Goal: Obtain resource: Download file/media

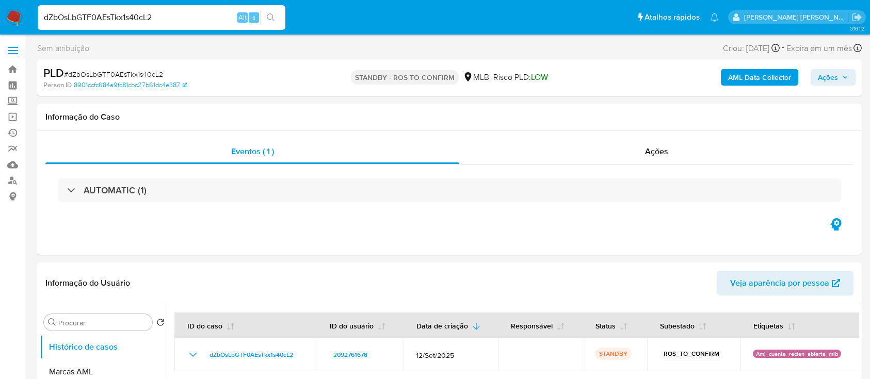
select select "10"
click at [8, 10] on img at bounding box center [14, 18] width 18 height 18
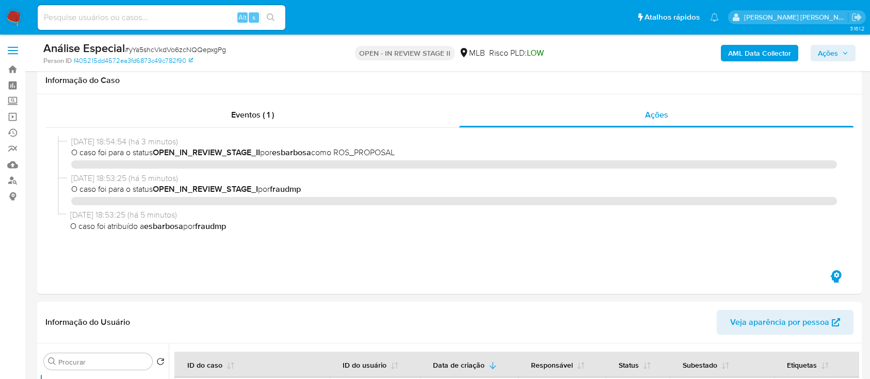
select select "10"
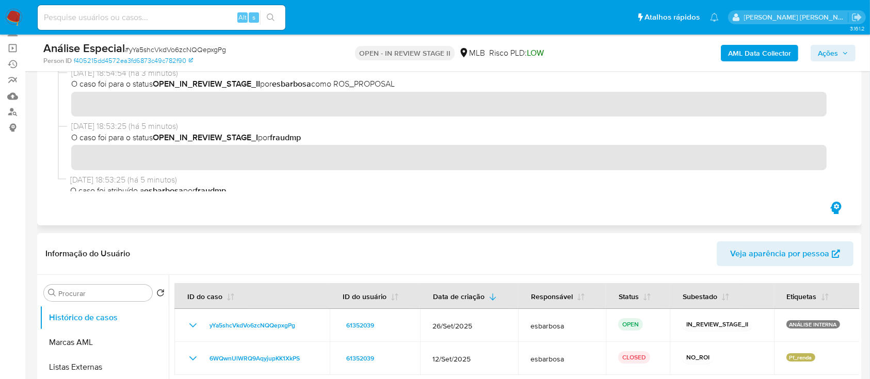
scroll to position [9, 0]
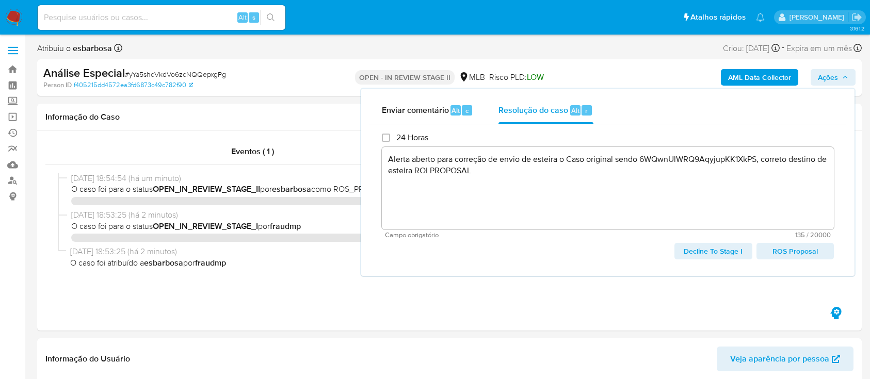
select select "10"
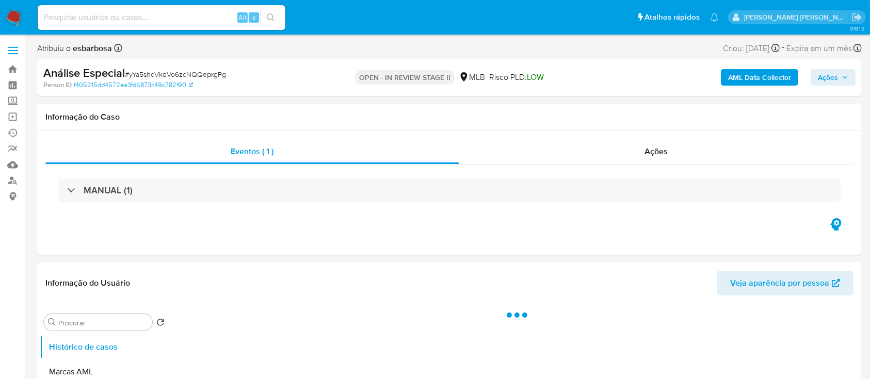
select select "10"
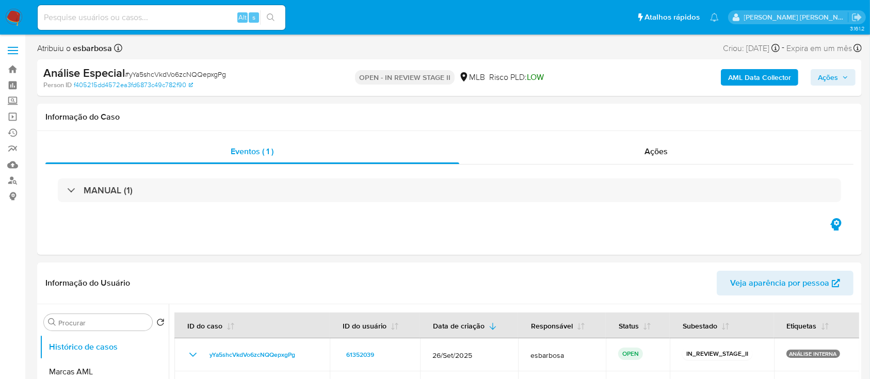
click at [827, 78] on span "Ações" at bounding box center [828, 77] width 20 height 17
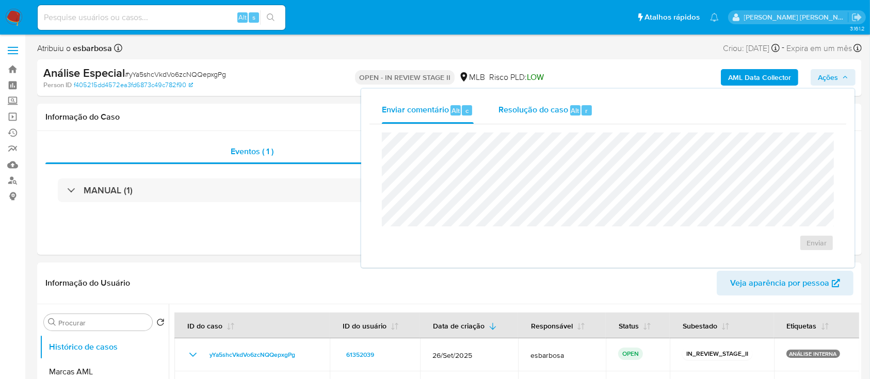
click at [527, 113] on span "Resolução do caso" at bounding box center [533, 110] width 70 height 12
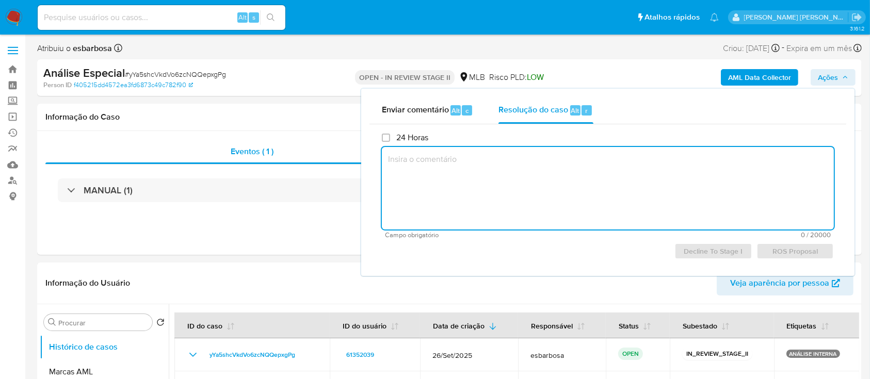
click at [602, 186] on textarea at bounding box center [608, 188] width 452 height 83
click at [292, 74] on div "Análise Especial # yYa5shcVkdVo6zcNQQepxgPg" at bounding box center [176, 73] width 267 height 15
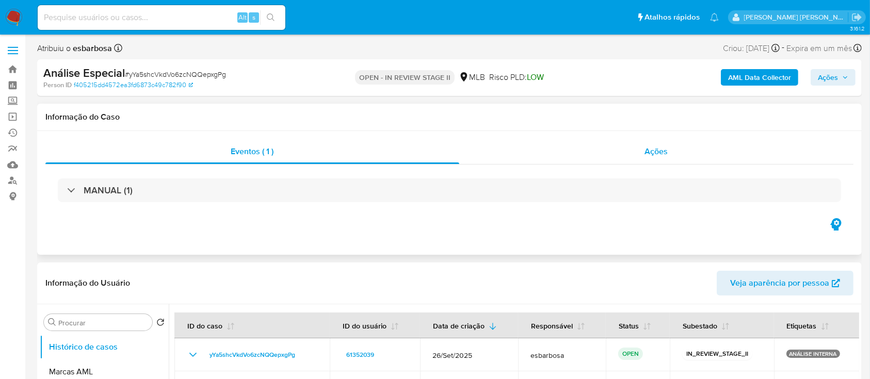
click at [534, 159] on div "Ações" at bounding box center [656, 151] width 394 height 25
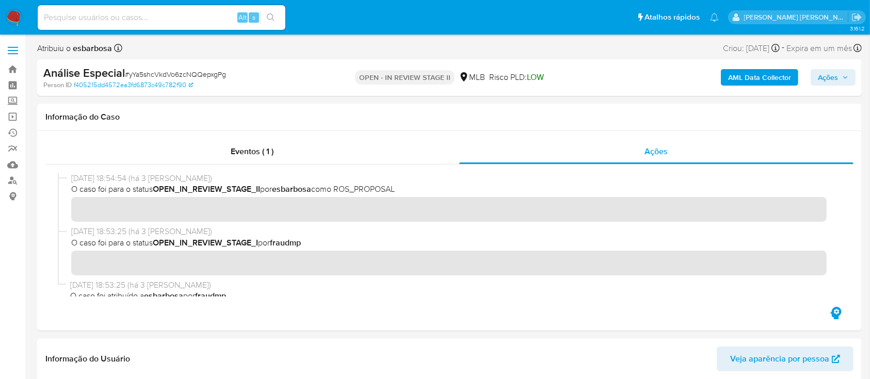
click at [825, 76] on span "Ações" at bounding box center [828, 77] width 20 height 17
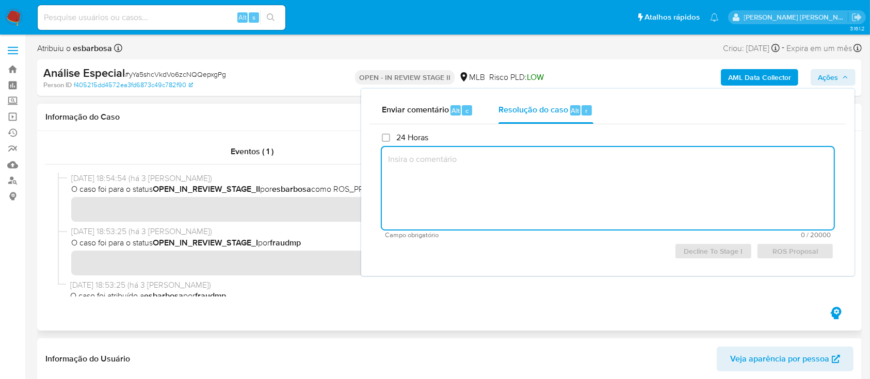
click at [323, 125] on div "Informação do Caso" at bounding box center [449, 117] width 824 height 27
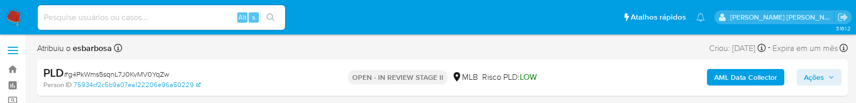
select select "10"
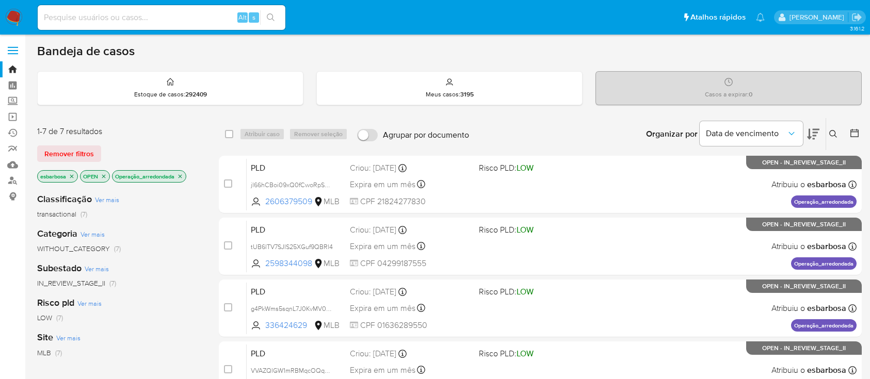
scroll to position [275, 0]
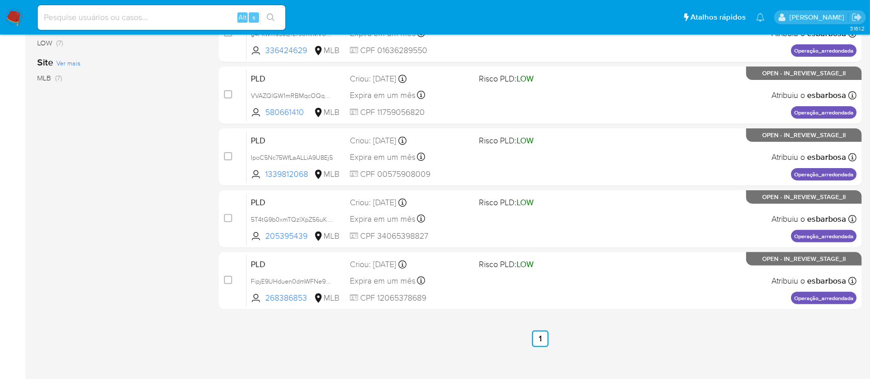
click at [12, 21] on img at bounding box center [14, 18] width 18 height 18
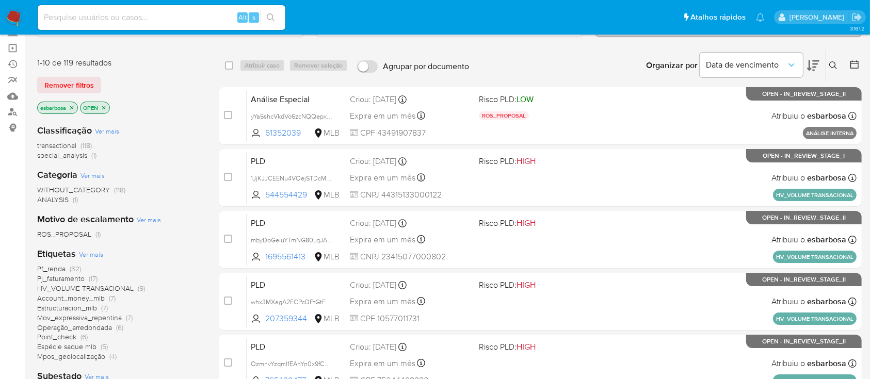
scroll to position [137, 0]
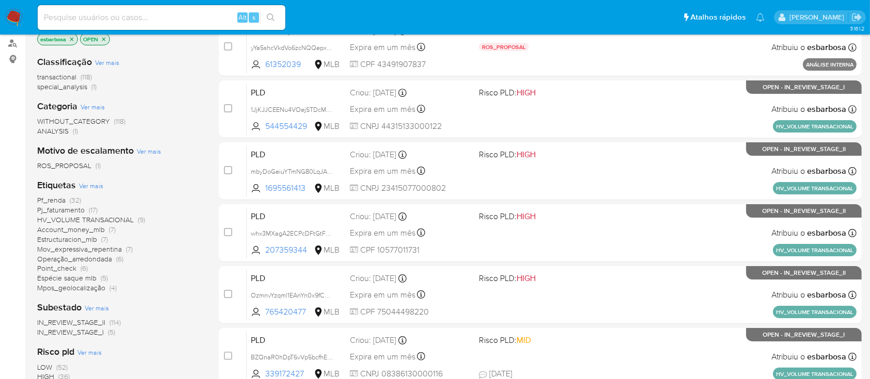
click at [116, 221] on span "HV_VOLUME TRANSACIONAL" at bounding box center [85, 220] width 96 height 10
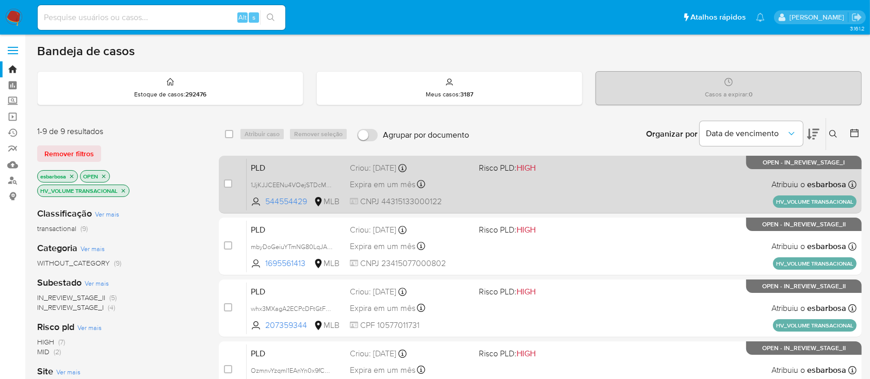
click at [628, 179] on div "PLD 1JjKJJCEENu4VOejSTDcMQAS 544554429 MLB Risco PLD: HIGH Criou: 12/09/2025 Cr…" at bounding box center [552, 184] width 610 height 52
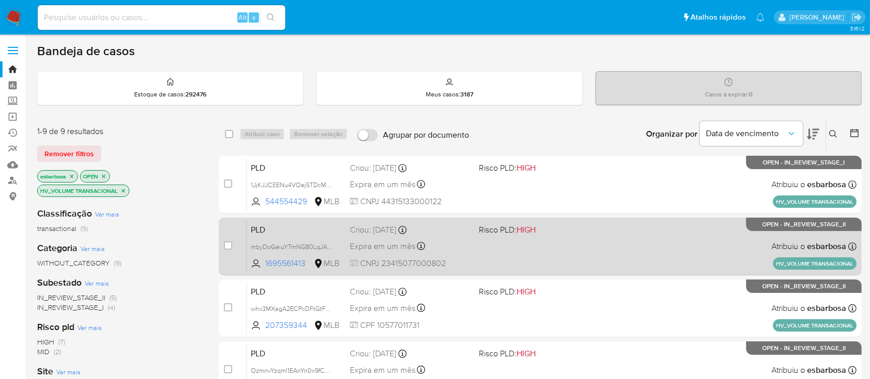
click at [556, 248] on div "PLD mbyDoGeiuYTmNG80LqJAee6I 1695561413 MLB Risco PLD: HIGH Criou: 12/09/2025 C…" at bounding box center [552, 246] width 610 height 52
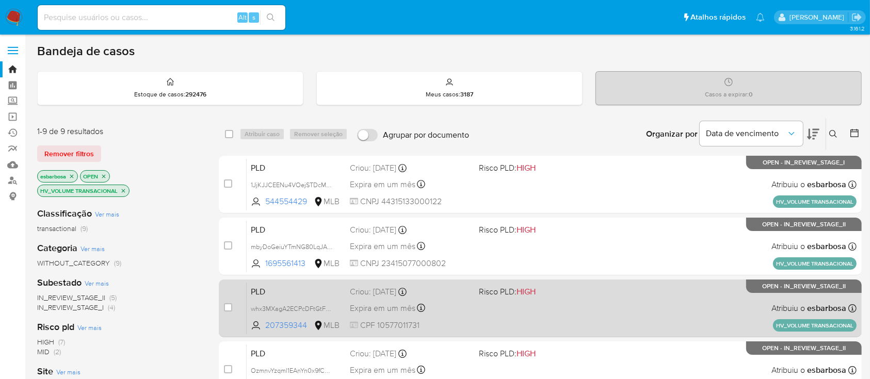
click at [559, 299] on div "PLD whx3MXagA2ECPcDFtGtFmZhJ 207359344 MLB Risco PLD: HIGH Criou: 12/09/2025 Cr…" at bounding box center [552, 308] width 610 height 52
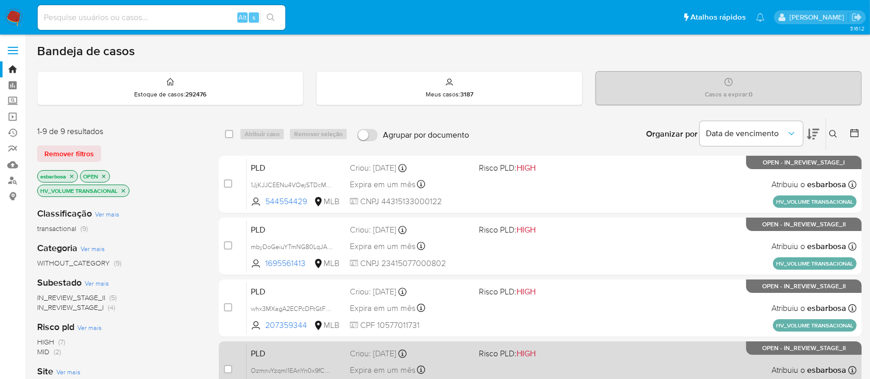
click at [588, 361] on div "PLD OzmnvYzqml1EAnYn0x9fCG8e 765420477 MLB Risco PLD: HIGH Criou: 12/09/2025 Cr…" at bounding box center [552, 370] width 610 height 52
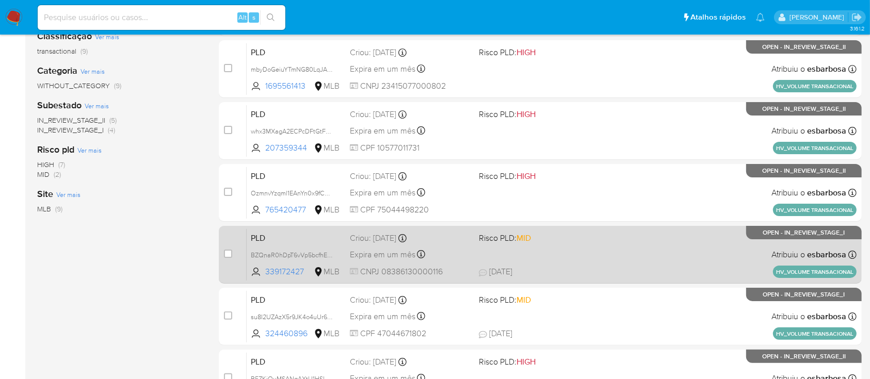
scroll to position [206, 0]
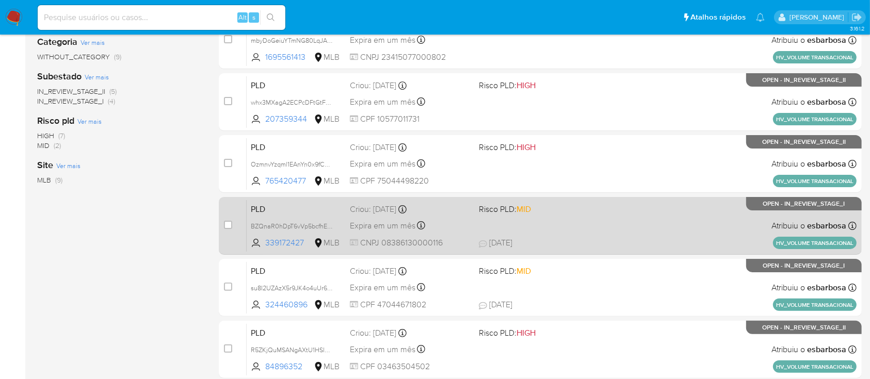
click at [584, 224] on span at bounding box center [539, 225] width 120 height 2
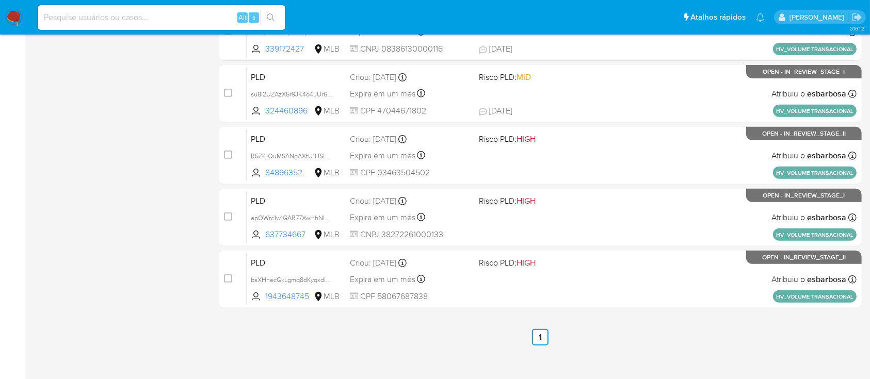
scroll to position [410, 0]
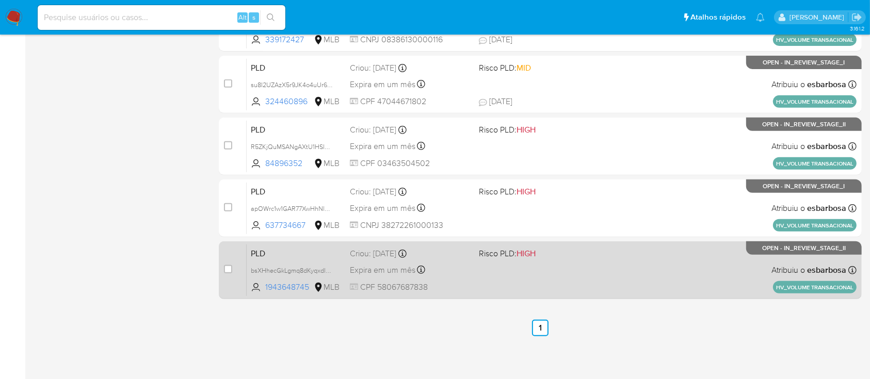
click at [594, 253] on span "Risco PLD: HIGH" at bounding box center [539, 252] width 120 height 13
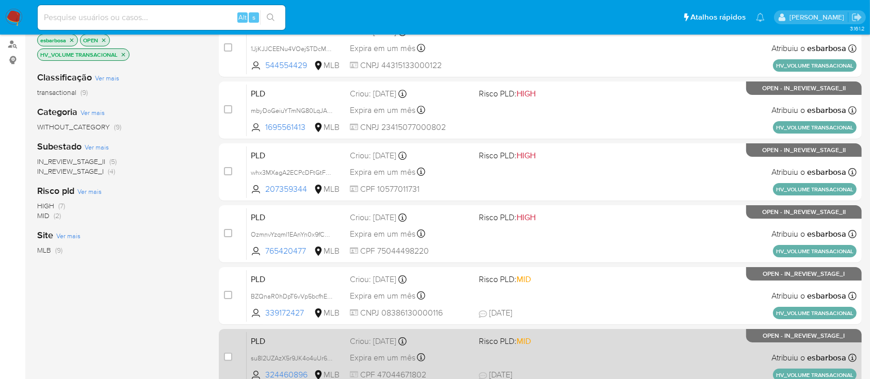
scroll to position [135, 0]
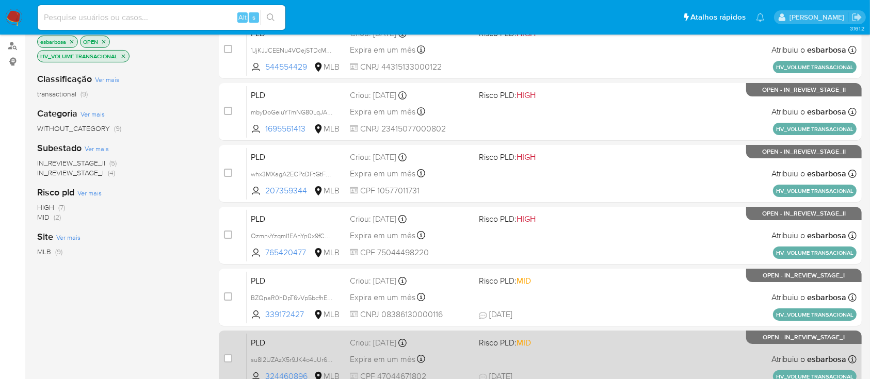
click at [574, 352] on div "PLD su8I2UZAzX5r9JK4o4uUr64E 324460896 MLB Risco PLD: MID Criou: 12/09/2025 Cri…" at bounding box center [552, 359] width 610 height 52
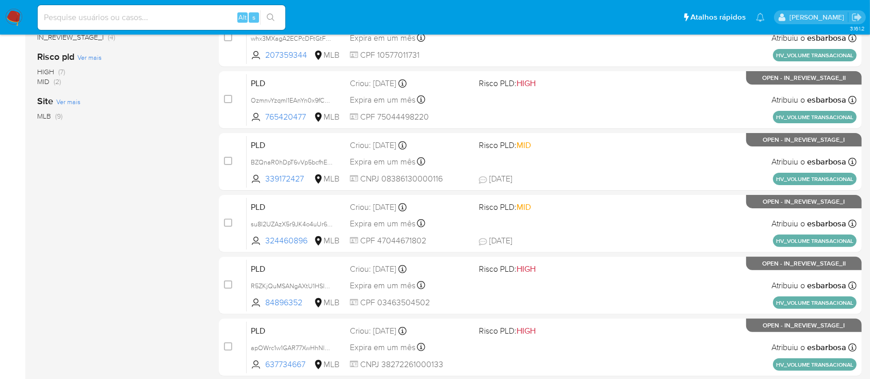
scroll to position [272, 0]
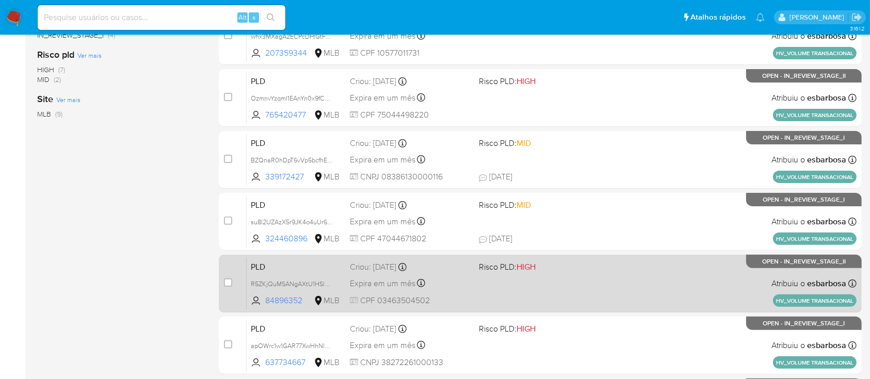
click at [551, 275] on div "PLD R5ZKjQuMSANgAXtU1HSlHUnt 84896352 MLB Risco PLD: HIGH Criou: 12/09/2025 Cri…" at bounding box center [552, 283] width 610 height 52
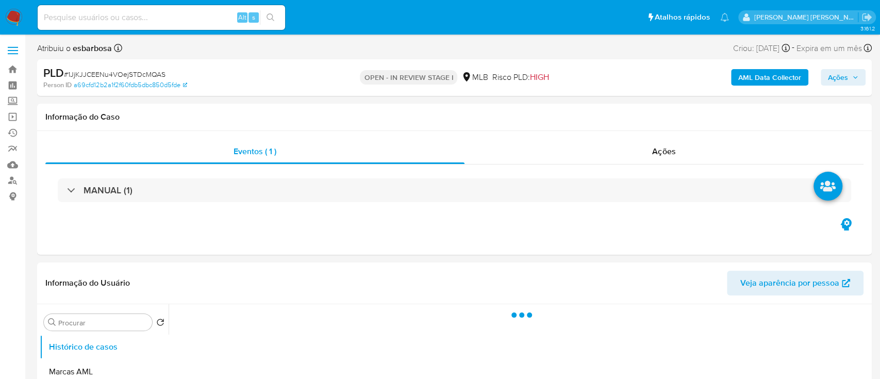
select select "10"
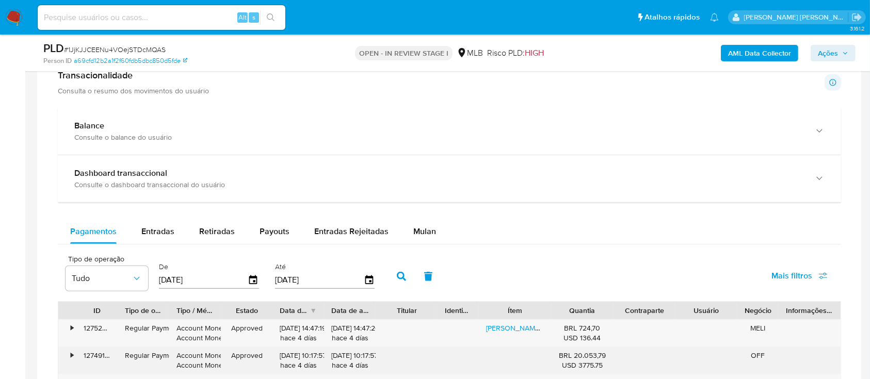
scroll to position [825, 0]
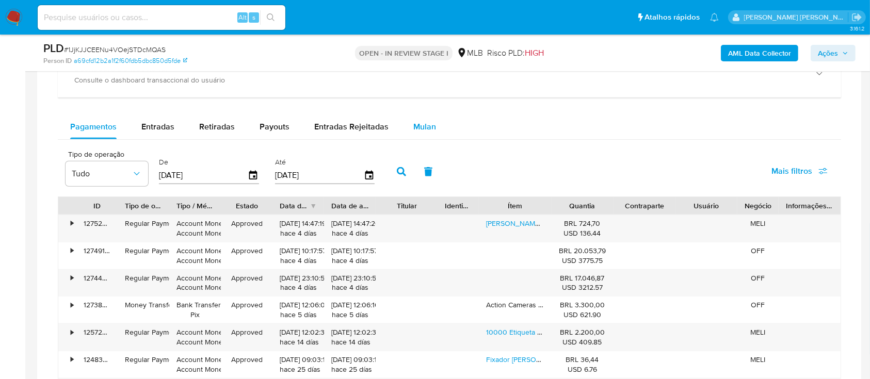
click at [425, 122] on span "Mulan" at bounding box center [424, 127] width 23 height 12
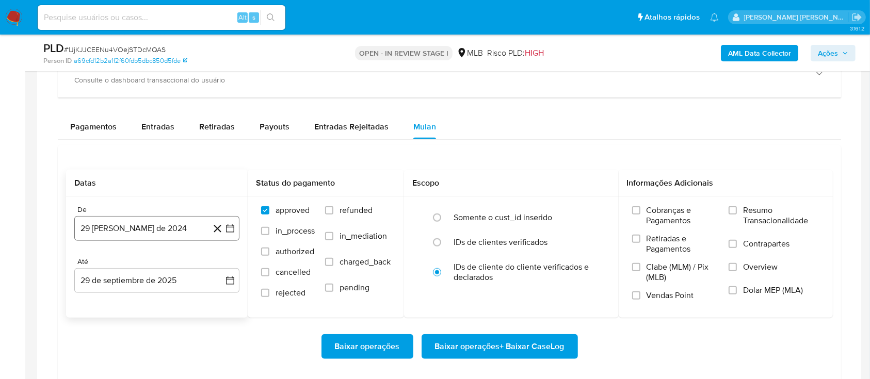
click at [161, 227] on button "29 [PERSON_NAME] de 2024" at bounding box center [156, 228] width 165 height 25
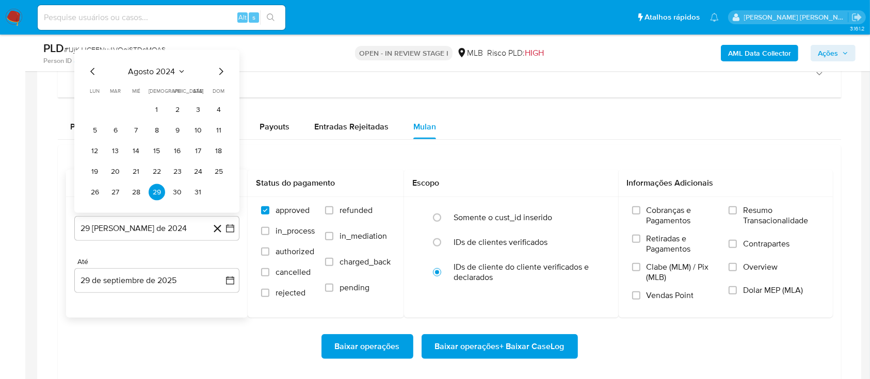
click at [176, 66] on div "agosto 2024" at bounding box center [157, 72] width 140 height 12
click at [175, 67] on span "agosto 2024" at bounding box center [151, 72] width 47 height 10
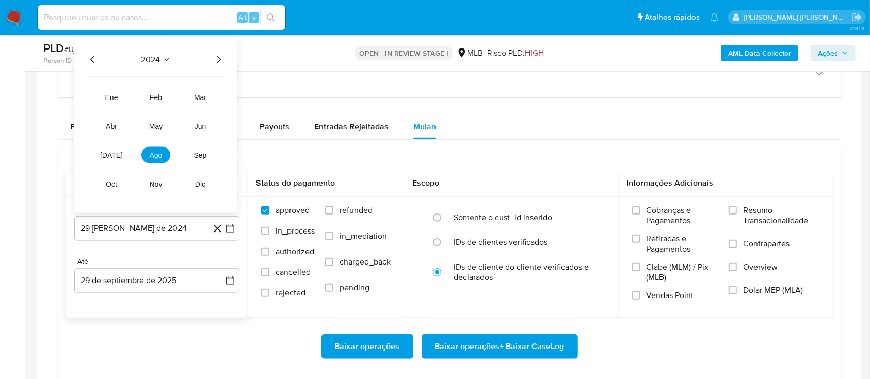
click at [217, 61] on icon "Año siguiente" at bounding box center [219, 60] width 12 height 12
click at [113, 159] on button "[DATE]" at bounding box center [111, 155] width 29 height 17
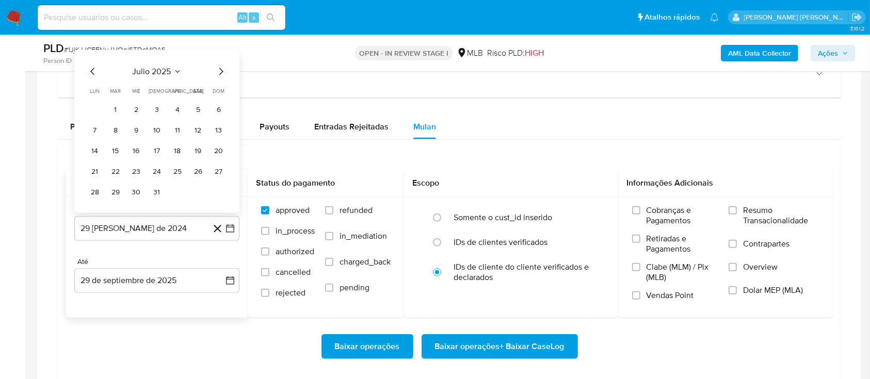
click at [216, 71] on icon "Mes siguiente" at bounding box center [221, 72] width 12 height 12
click at [177, 113] on button "1" at bounding box center [177, 110] width 17 height 17
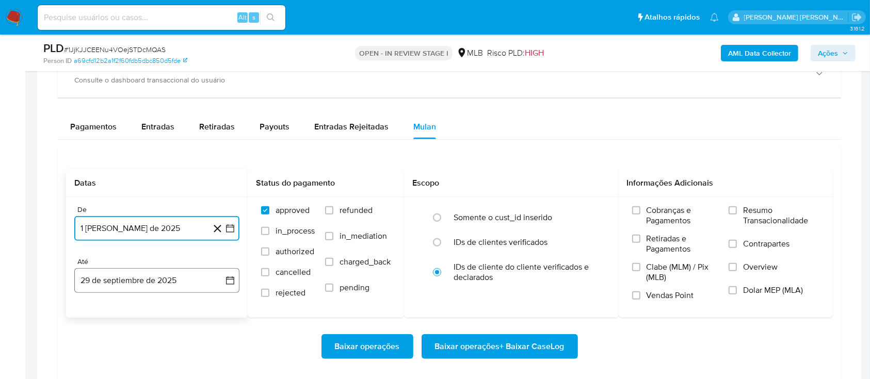
click at [175, 286] on button "29 de septiembre de 2025" at bounding box center [156, 280] width 165 height 25
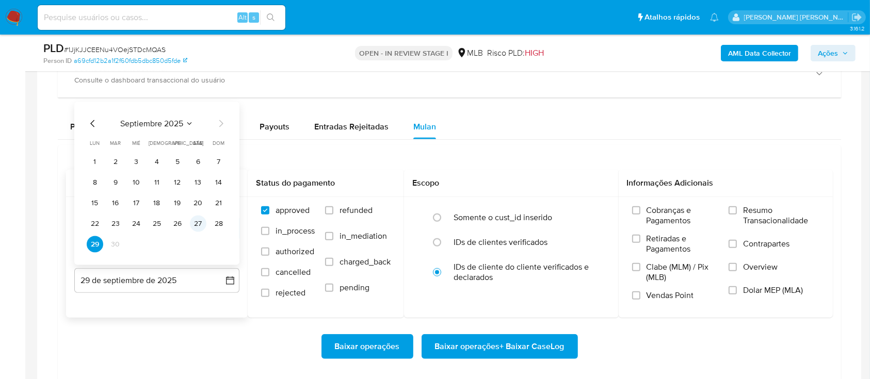
click at [194, 224] on button "27" at bounding box center [198, 224] width 17 height 17
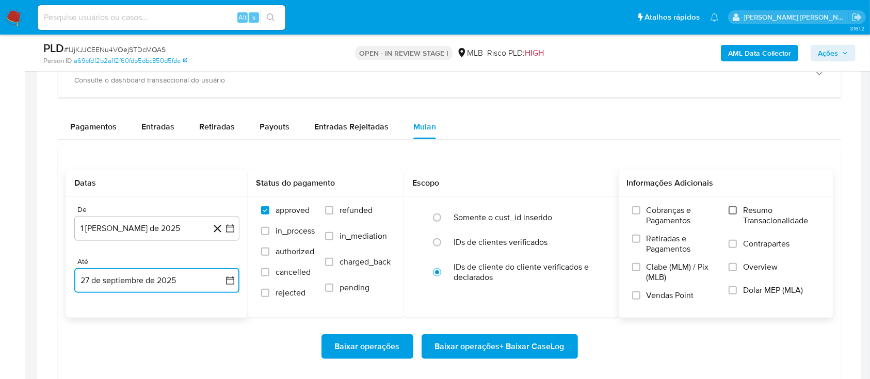
click at [737, 211] on input "Resumo Transacionalidade" at bounding box center [732, 210] width 8 height 8
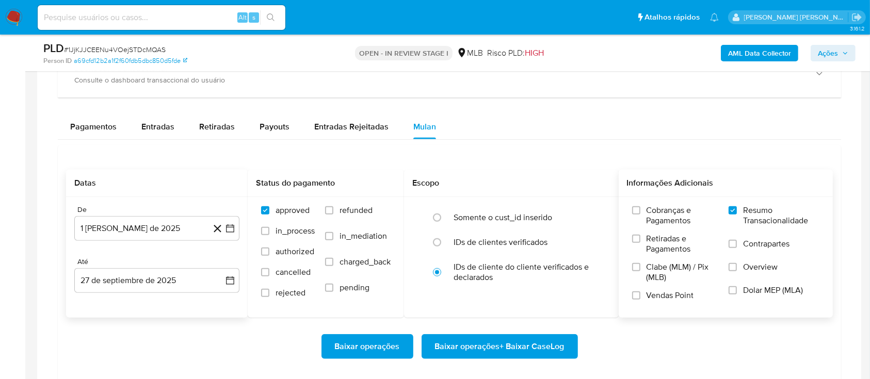
drag, startPoint x: 730, startPoint y: 243, endPoint x: 724, endPoint y: 250, distance: 9.1
click at [731, 243] on input "Contrapartes" at bounding box center [732, 244] width 8 height 8
drag, startPoint x: 633, startPoint y: 295, endPoint x: 619, endPoint y: 302, distance: 15.5
click at [633, 295] on input "Vendas Point" at bounding box center [636, 295] width 8 height 8
click at [462, 347] on span "Baixar operações + Baixar CaseLog" at bounding box center [499, 346] width 129 height 23
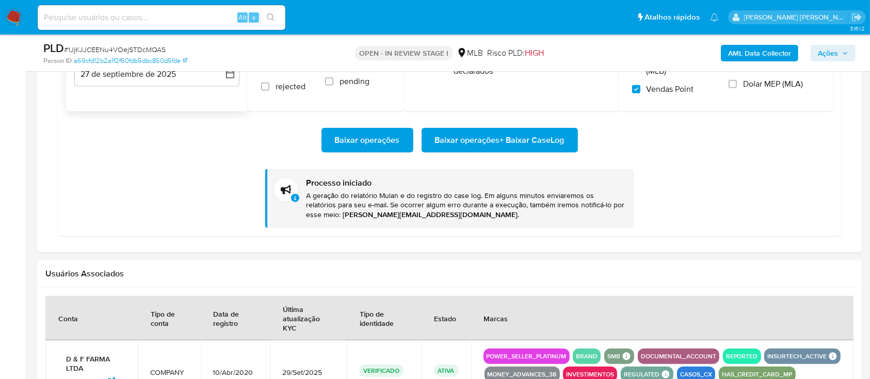
scroll to position [894, 0]
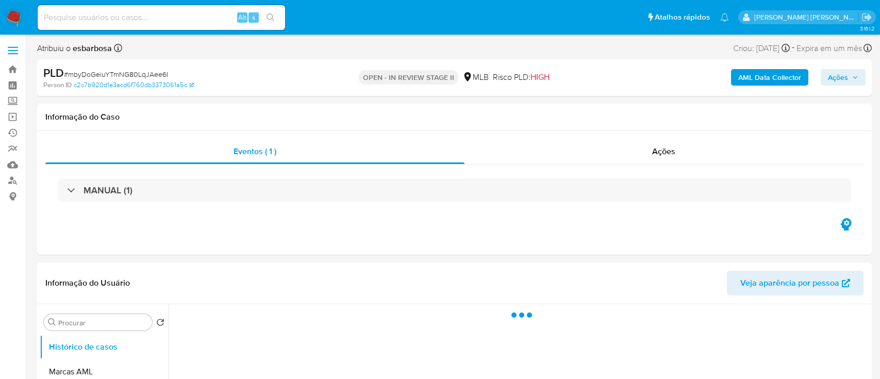
select select "10"
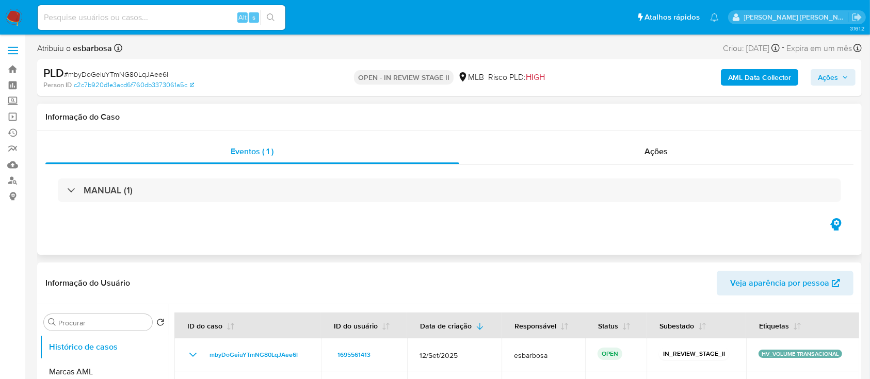
scroll to position [69, 0]
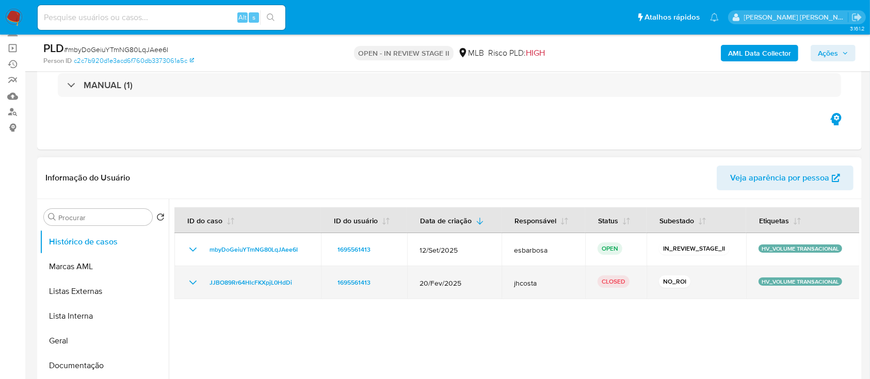
click at [192, 287] on icon "Mostrar/Ocultar" at bounding box center [193, 282] width 12 height 12
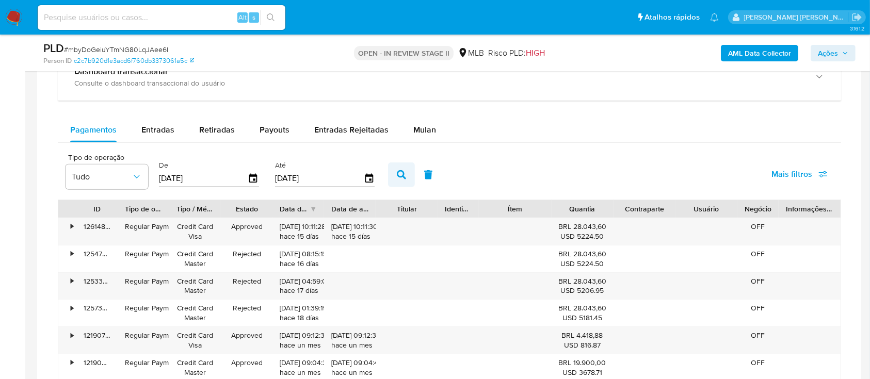
scroll to position [825, 0]
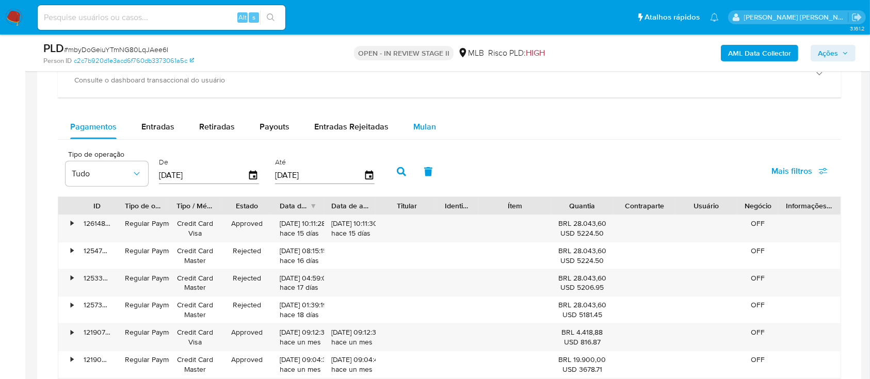
click at [416, 126] on span "Mulan" at bounding box center [424, 127] width 23 height 12
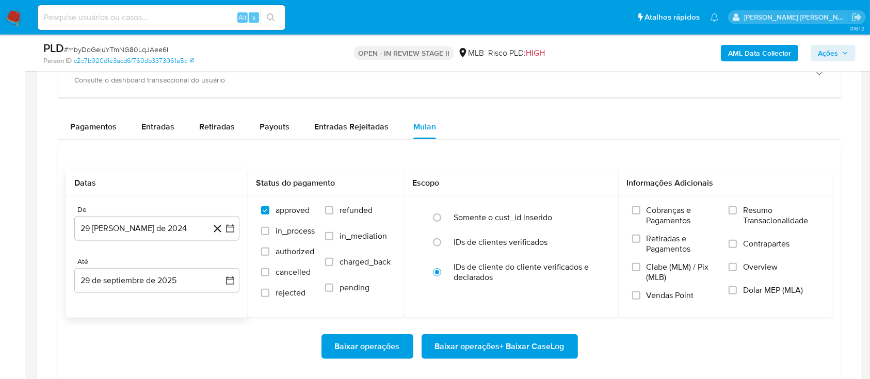
click at [173, 215] on div "De 29 [PERSON_NAME] de 2024 [DATE]" at bounding box center [156, 223] width 165 height 36
click at [161, 226] on button "29 [PERSON_NAME] de 2024" at bounding box center [156, 228] width 165 height 25
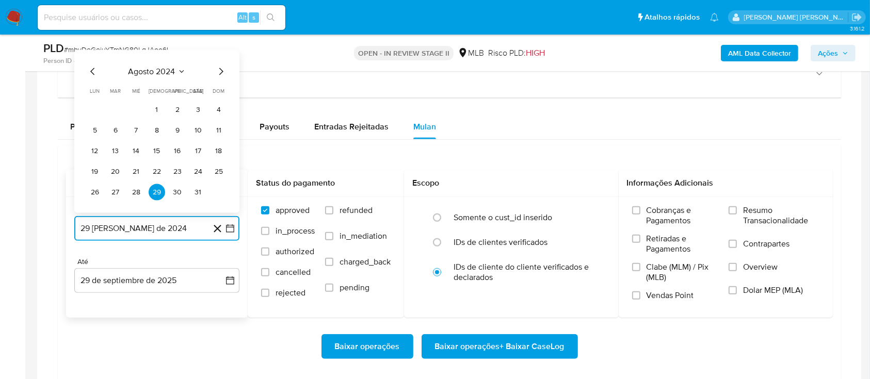
click at [172, 71] on span "agosto 2024" at bounding box center [151, 72] width 47 height 10
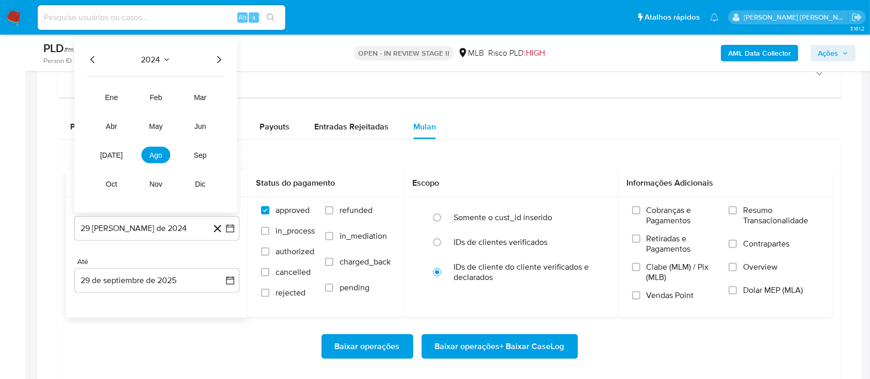
click at [214, 60] on icon "Año siguiente" at bounding box center [219, 60] width 12 height 12
click at [151, 154] on span "ago" at bounding box center [156, 155] width 13 height 8
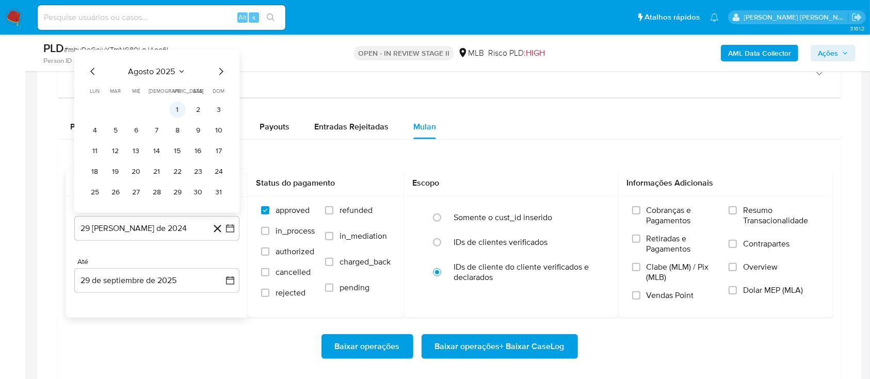
click at [182, 103] on button "1" at bounding box center [177, 110] width 17 height 17
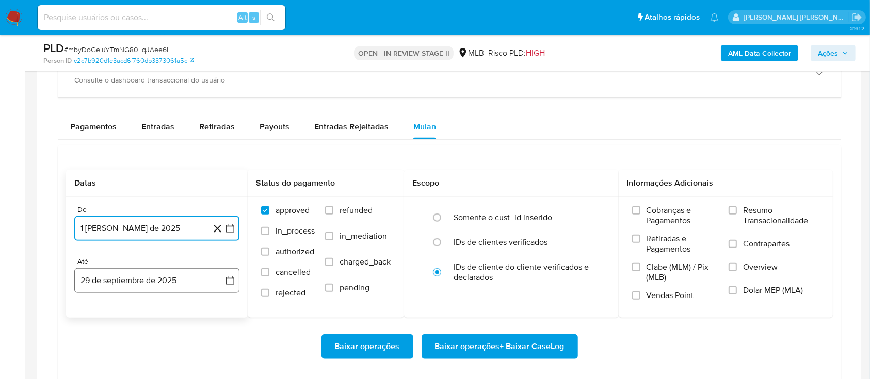
click at [184, 273] on button "29 de septiembre de 2025" at bounding box center [156, 280] width 165 height 25
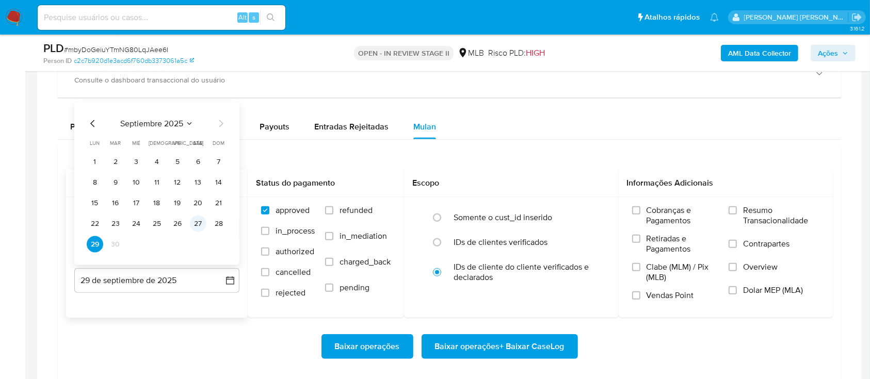
click at [193, 229] on button "27" at bounding box center [198, 224] width 17 height 17
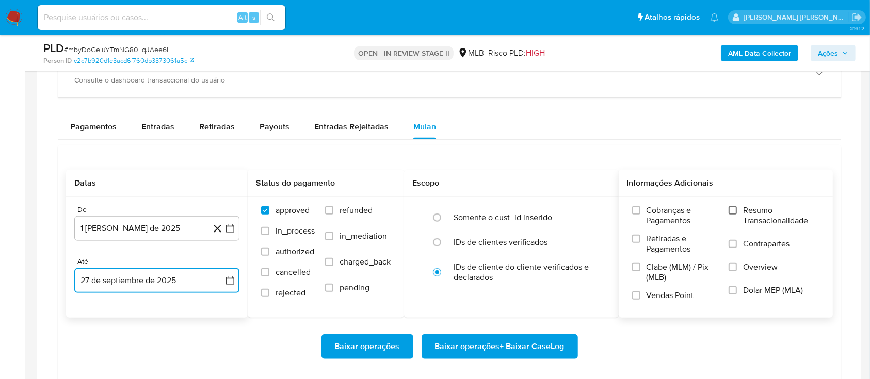
click at [729, 211] on input "Resumo Transacionalidade" at bounding box center [732, 210] width 8 height 8
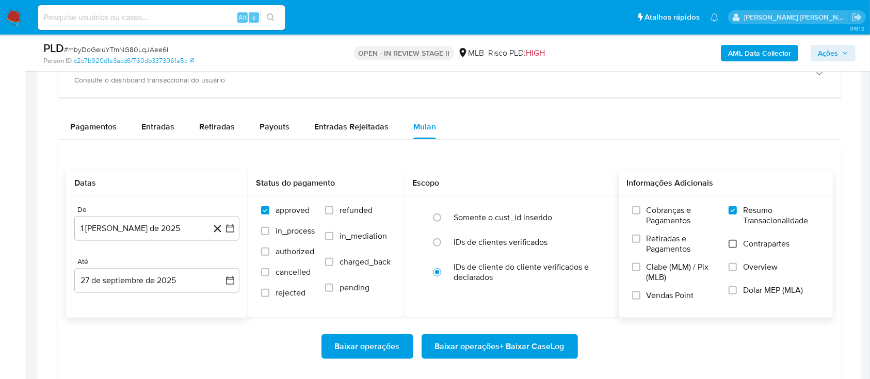
click at [729, 244] on input "Contrapartes" at bounding box center [732, 244] width 8 height 8
click at [636, 295] on input "Vendas Point" at bounding box center [636, 295] width 8 height 8
click at [736, 247] on input "Contrapartes" at bounding box center [732, 244] width 8 height 8
click at [520, 349] on span "Baixar operações + Baixar CaseLog" at bounding box center [499, 346] width 129 height 23
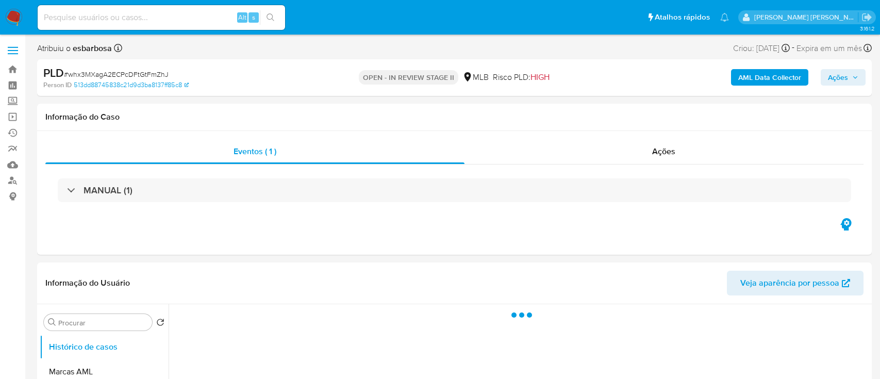
select select "10"
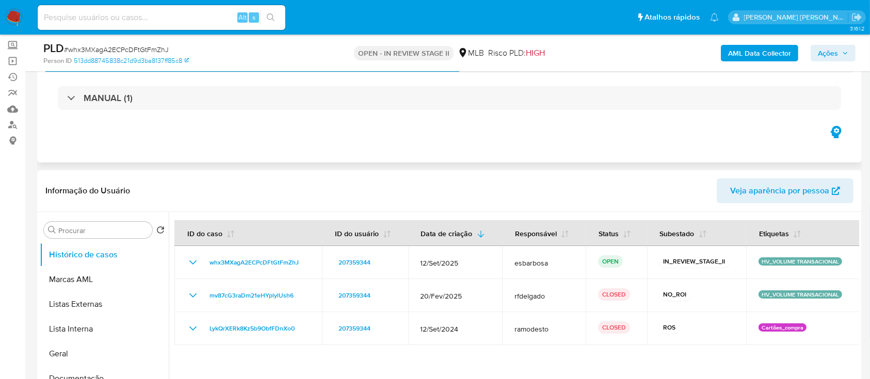
scroll to position [69, 0]
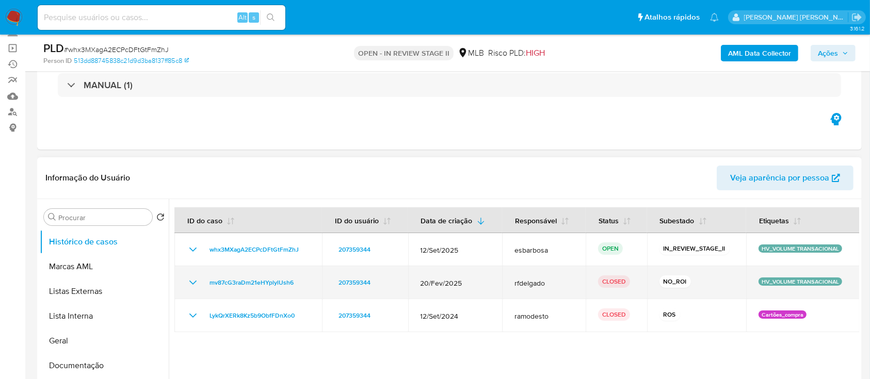
click at [182, 282] on td "mv87cG3raDm21eHYplylUsh6" at bounding box center [248, 282] width 148 height 33
click at [196, 283] on icon "Mostrar/Ocultar" at bounding box center [193, 282] width 12 height 12
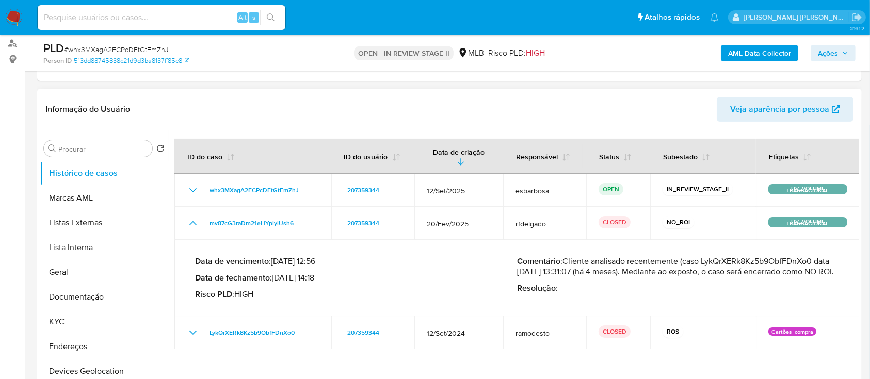
scroll to position [275, 0]
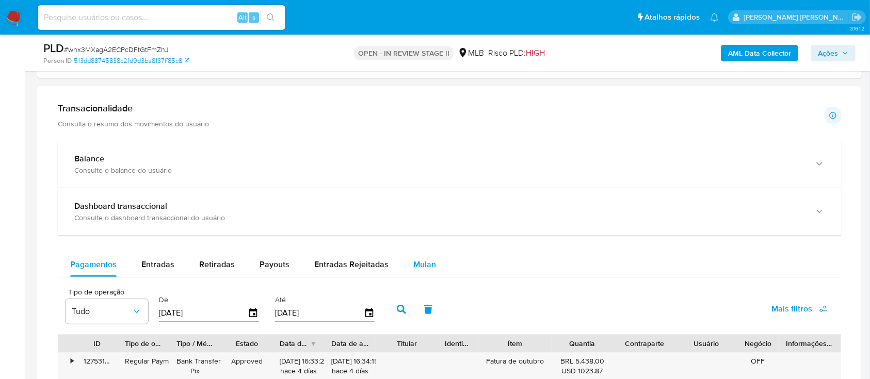
click at [427, 264] on span "Mulan" at bounding box center [424, 264] width 23 height 12
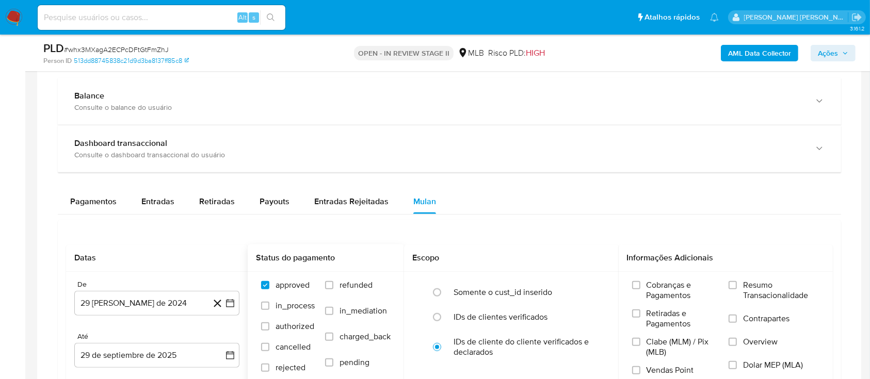
scroll to position [825, 0]
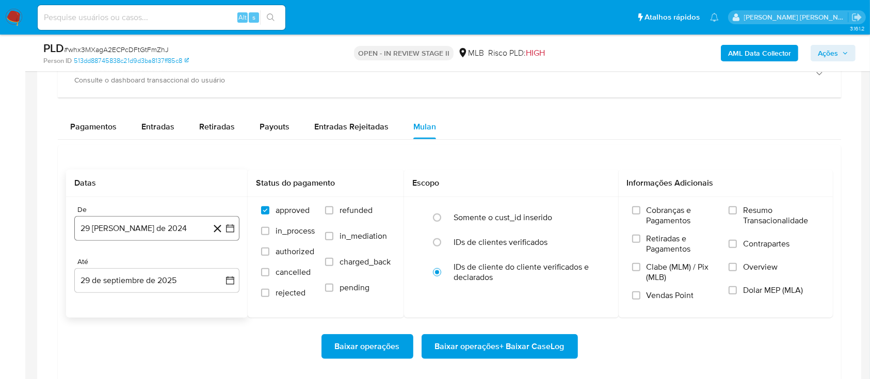
click at [184, 226] on button "29 [PERSON_NAME] de 2024" at bounding box center [156, 228] width 165 height 25
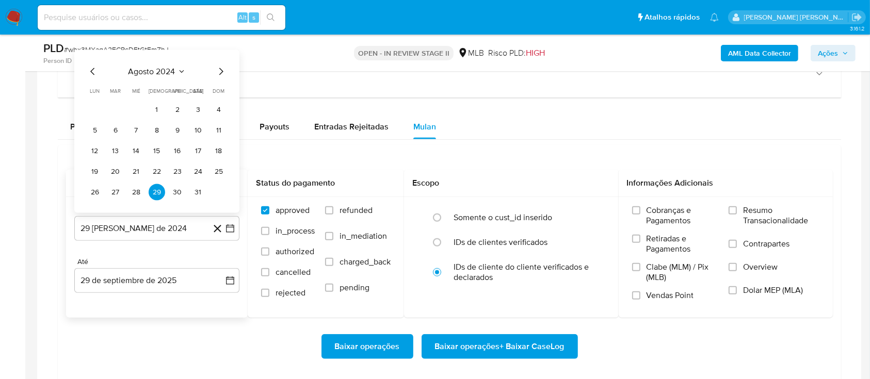
click at [161, 68] on span "agosto 2024" at bounding box center [151, 72] width 47 height 10
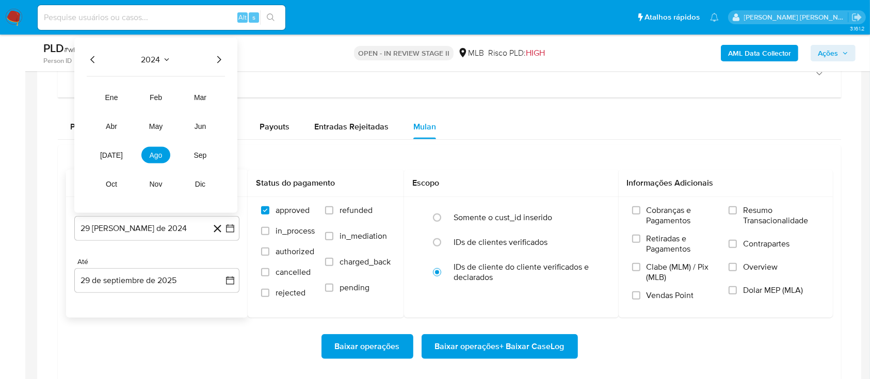
click at [217, 62] on icon "Año siguiente" at bounding box center [219, 59] width 4 height 7
click at [152, 155] on span "ago" at bounding box center [156, 155] width 13 height 8
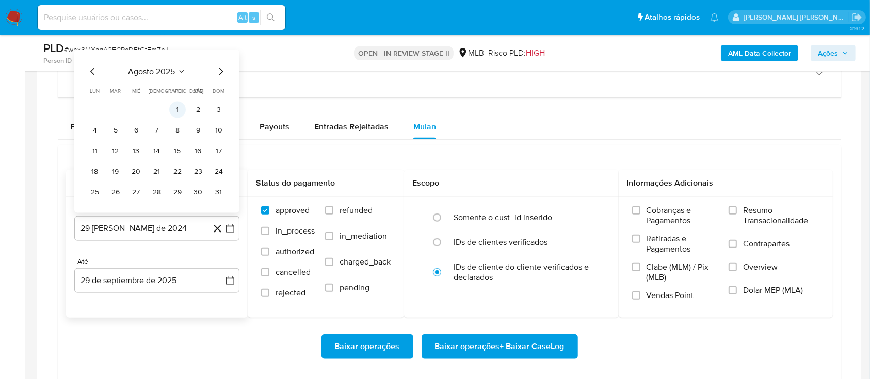
click at [174, 107] on button "1" at bounding box center [177, 110] width 17 height 17
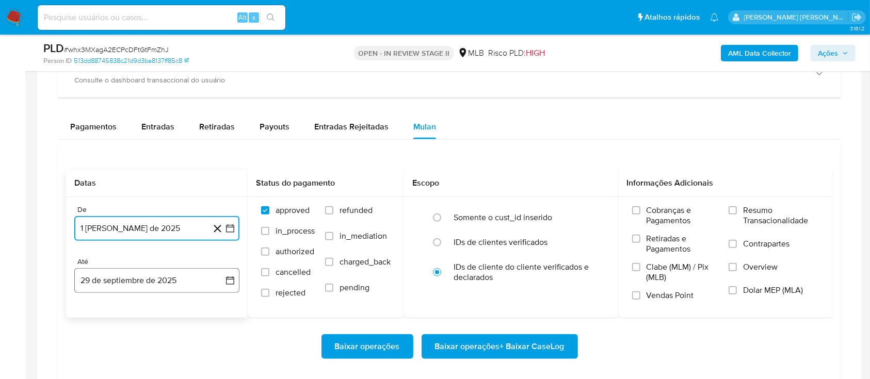
click at [185, 281] on button "29 de septiembre de 2025" at bounding box center [156, 280] width 165 height 25
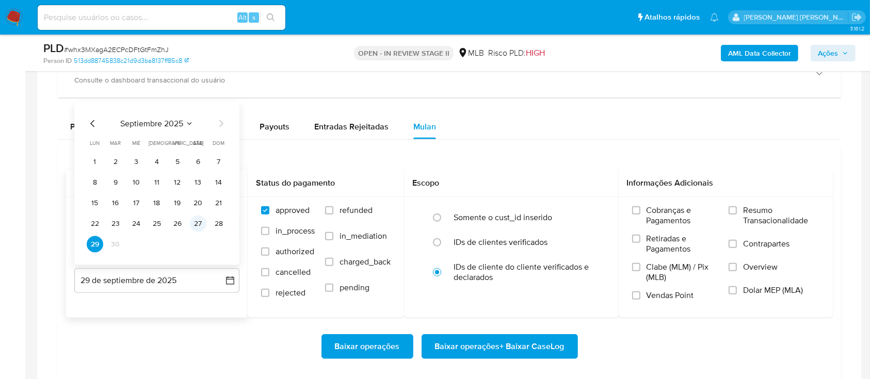
click at [194, 224] on button "27" at bounding box center [198, 224] width 17 height 17
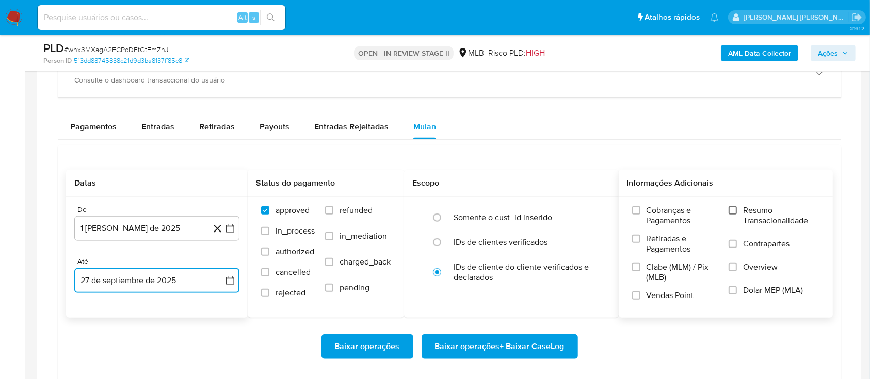
click at [734, 211] on input "Resumo Transacionalidade" at bounding box center [732, 210] width 8 height 8
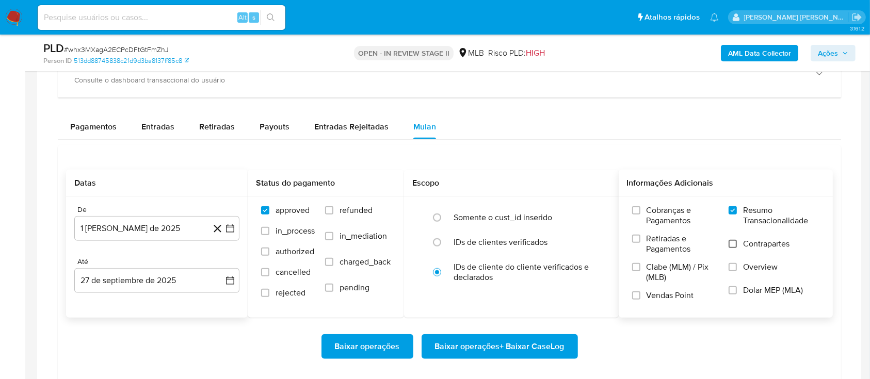
click at [731, 244] on input "Contrapartes" at bounding box center [732, 244] width 8 height 8
click at [633, 294] on input "Vendas Point" at bounding box center [636, 295] width 8 height 8
click at [495, 349] on span "Baixar operações + Baixar CaseLog" at bounding box center [499, 346] width 129 height 23
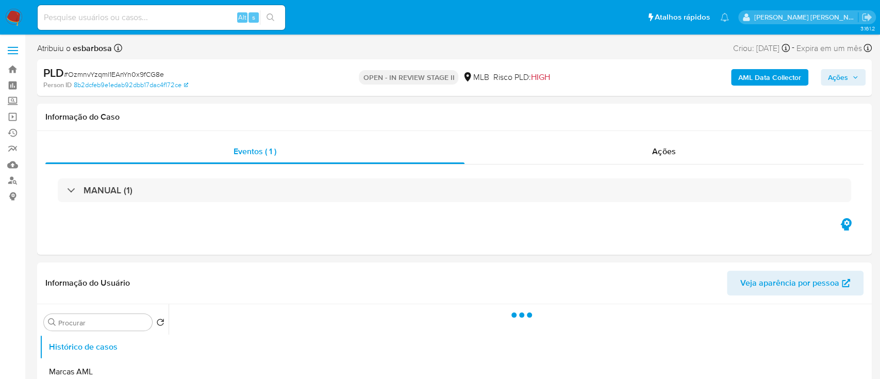
select select "10"
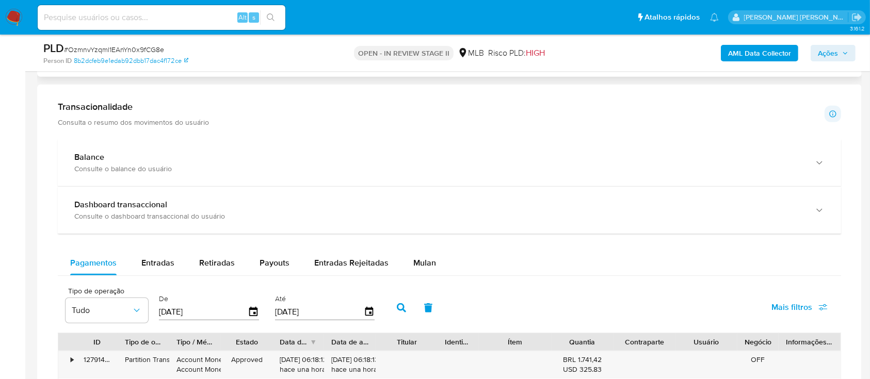
scroll to position [688, 0]
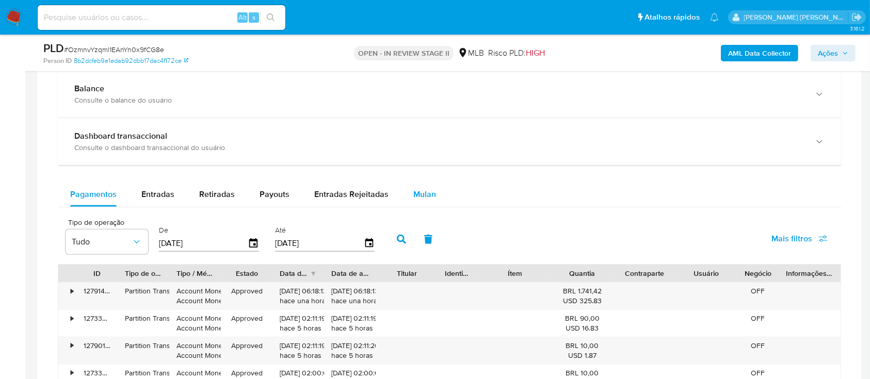
click at [420, 198] on span "Mulan" at bounding box center [424, 194] width 23 height 12
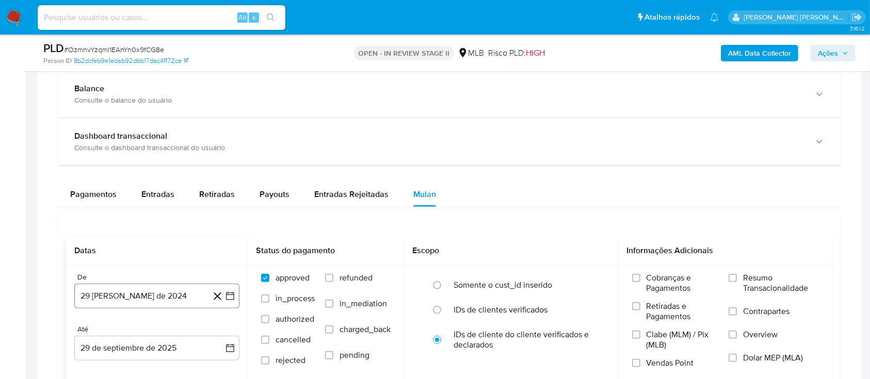
drag, startPoint x: 178, startPoint y: 301, endPoint x: 181, endPoint y: 284, distance: 17.2
click at [178, 300] on button "29 [PERSON_NAME] de 2024" at bounding box center [156, 296] width 165 height 25
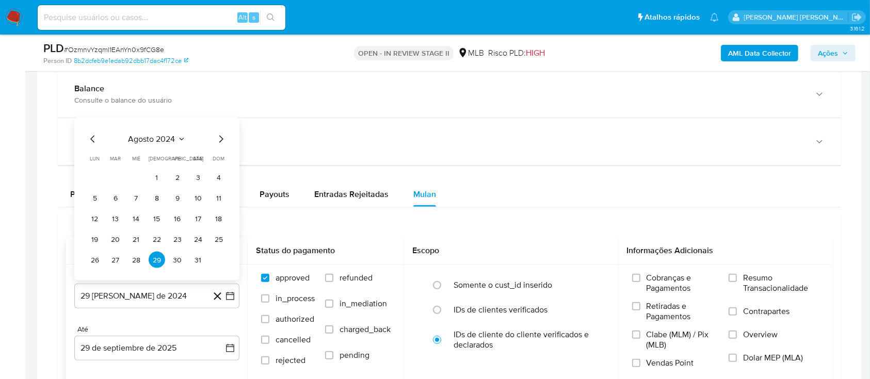
click at [161, 140] on span "agosto 2024" at bounding box center [151, 139] width 47 height 10
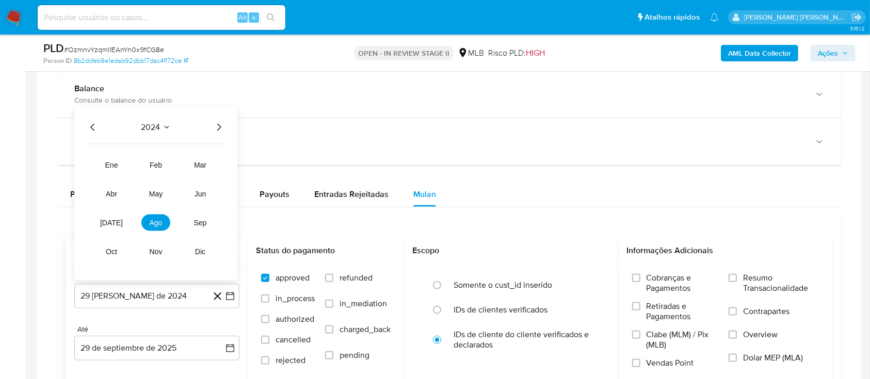
click at [218, 126] on icon "Año siguiente" at bounding box center [219, 127] width 12 height 12
click at [160, 222] on span "ago" at bounding box center [156, 223] width 13 height 8
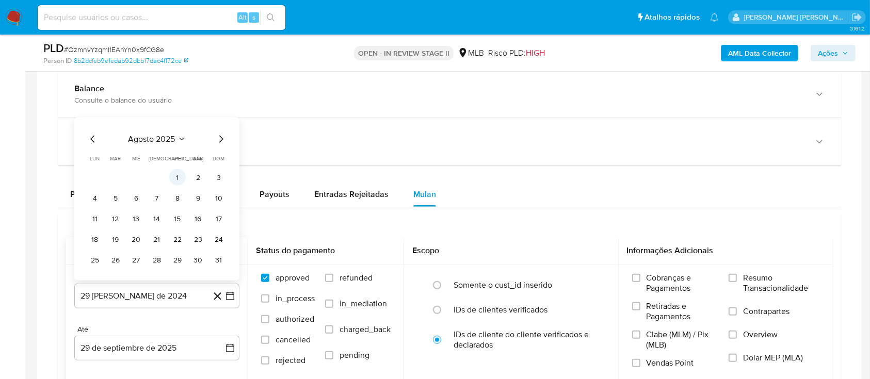
click at [181, 174] on button "1" at bounding box center [177, 177] width 17 height 17
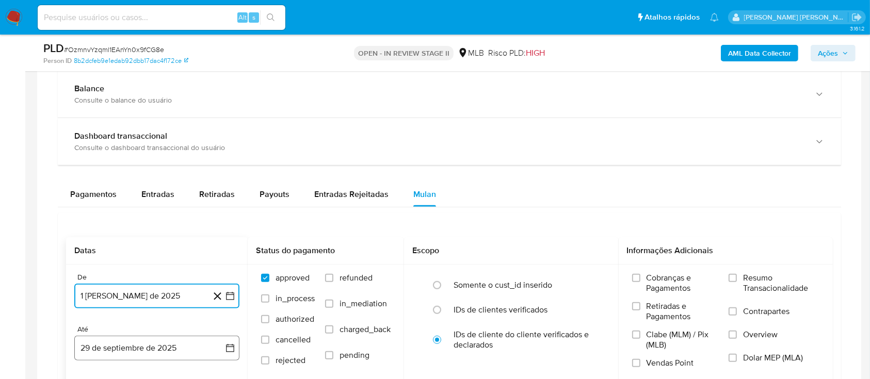
click at [150, 340] on button "29 de septiembre de 2025" at bounding box center [156, 348] width 165 height 25
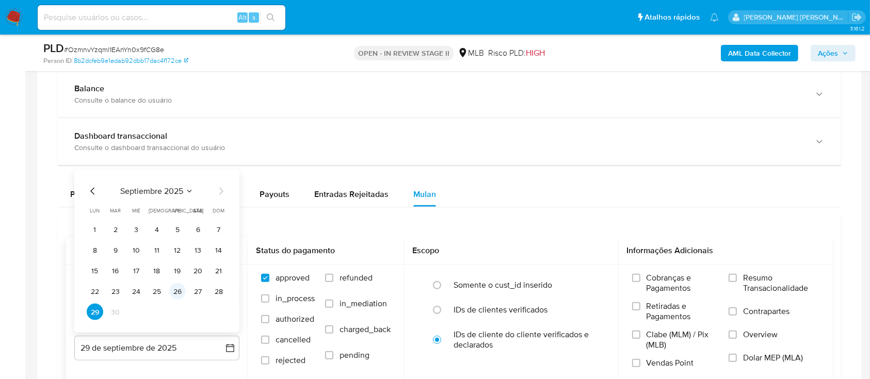
click at [177, 295] on button "26" at bounding box center [177, 291] width 17 height 17
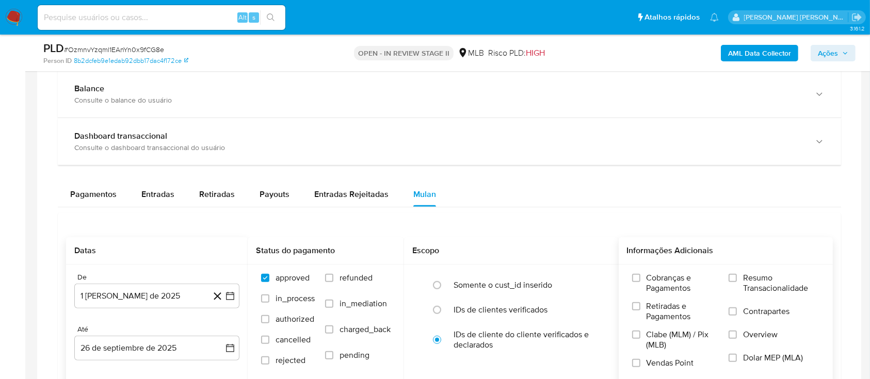
click at [729, 284] on label "Resumo Transacionalidade" at bounding box center [773, 290] width 91 height 34
click at [729, 282] on input "Resumo Transacionalidade" at bounding box center [732, 278] width 8 height 8
click at [736, 316] on label "Contrapartes" at bounding box center [773, 317] width 91 height 23
click at [736, 316] on input "Contrapartes" at bounding box center [732, 311] width 8 height 8
click at [629, 364] on div "Cobranças e Pagamentos Retiradas e Pagamentos Clabe (MLM) / Pix (MLB) Vendas Po…" at bounding box center [726, 324] width 198 height 103
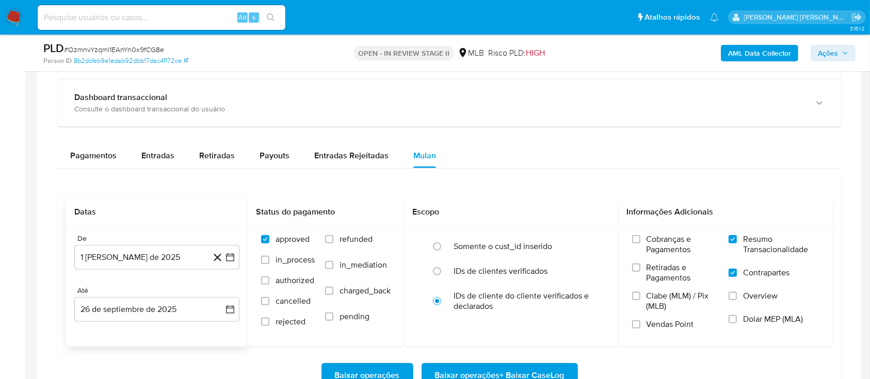
scroll to position [756, 0]
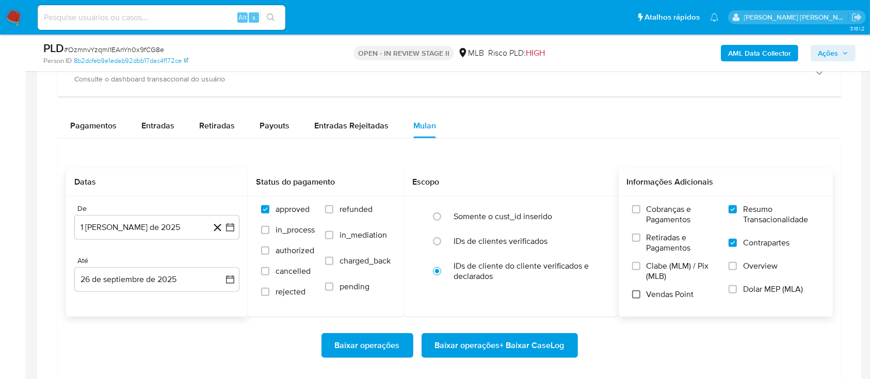
click at [634, 293] on input "Vendas Point" at bounding box center [636, 294] width 8 height 8
click at [495, 346] on span "Baixar operações + Baixar CaseLog" at bounding box center [499, 345] width 129 height 23
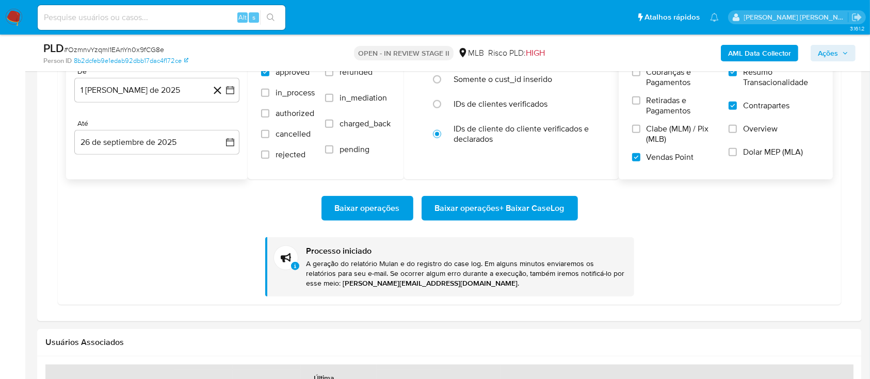
scroll to position [894, 0]
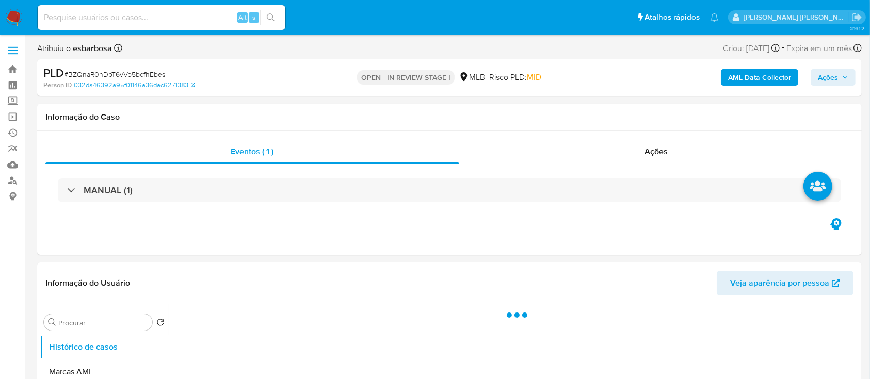
select select "10"
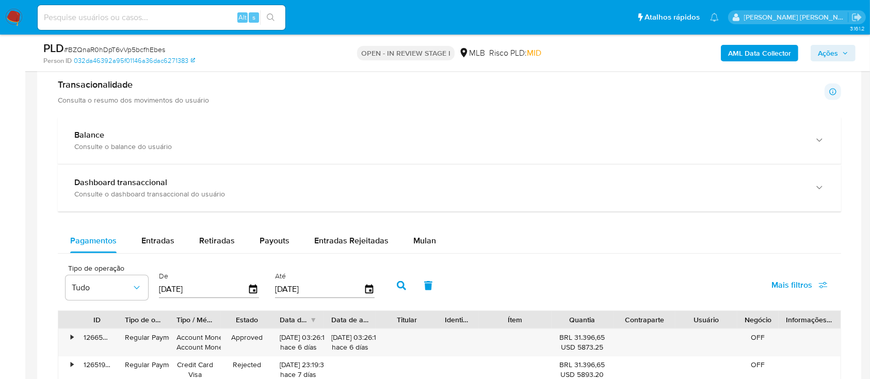
scroll to position [756, 0]
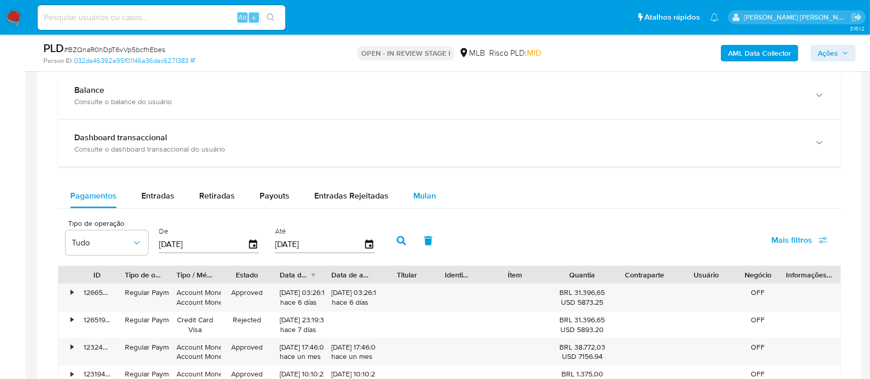
click at [423, 194] on span "Mulan" at bounding box center [424, 196] width 23 height 12
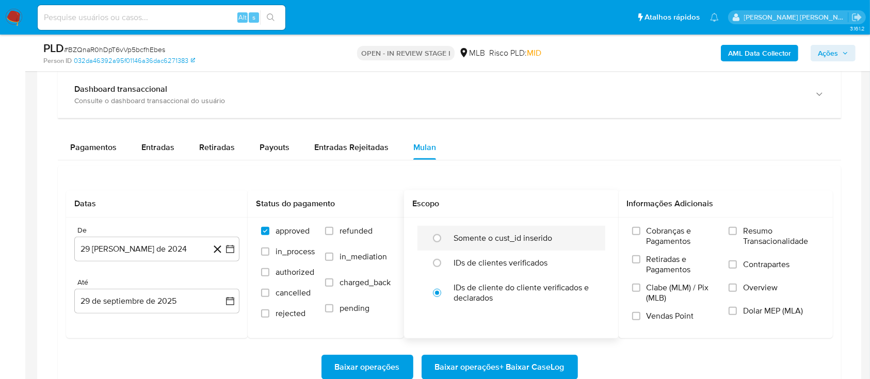
scroll to position [825, 0]
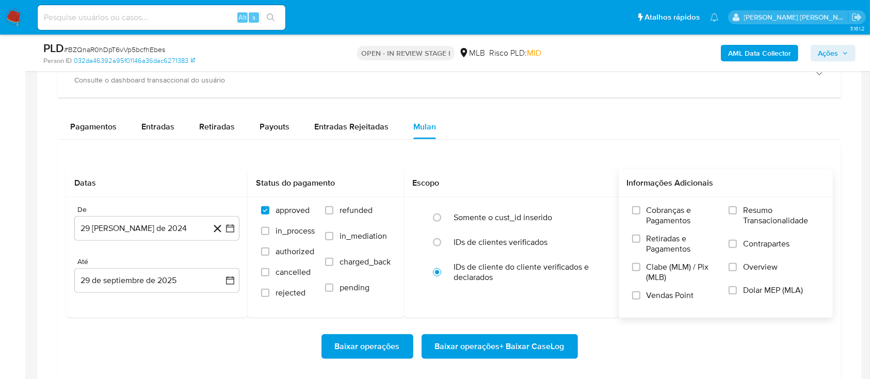
drag, startPoint x: 731, startPoint y: 210, endPoint x: 726, endPoint y: 226, distance: 16.3
click at [731, 217] on label "Resumo Transacionalidade" at bounding box center [773, 222] width 91 height 34
click at [731, 215] on input "Resumo Transacionalidade" at bounding box center [732, 210] width 8 height 8
click at [642, 295] on label "Vendas Point" at bounding box center [675, 299] width 87 height 18
click at [637, 295] on input "Vendas Point" at bounding box center [636, 295] width 8 height 8
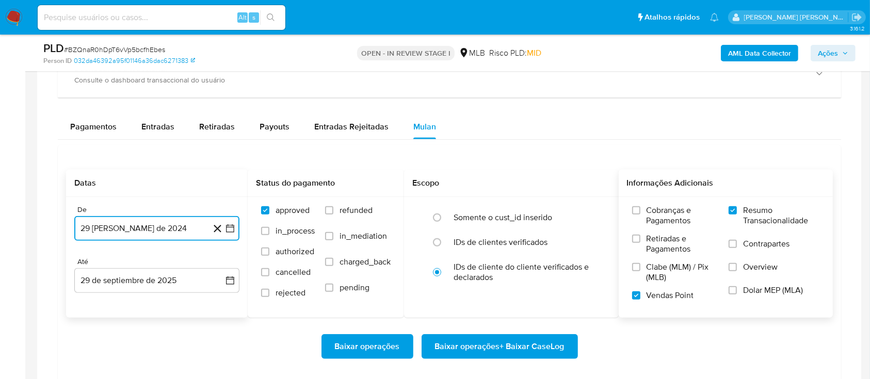
click at [185, 233] on button "29 [PERSON_NAME] de 2024" at bounding box center [156, 228] width 165 height 25
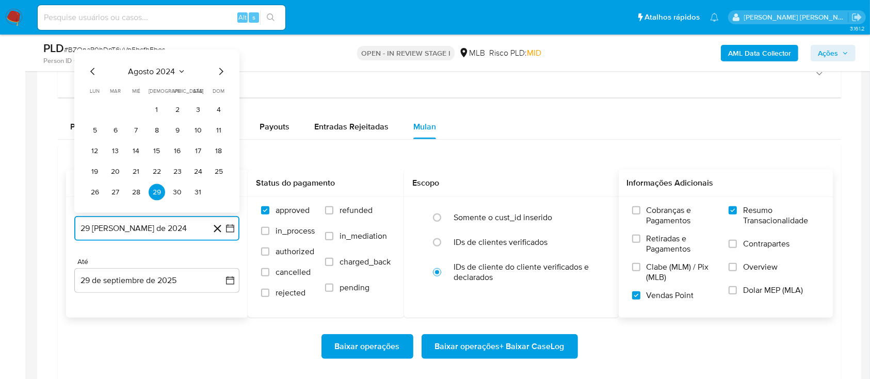
click at [176, 71] on button "agosto 2024" at bounding box center [156, 72] width 57 height 10
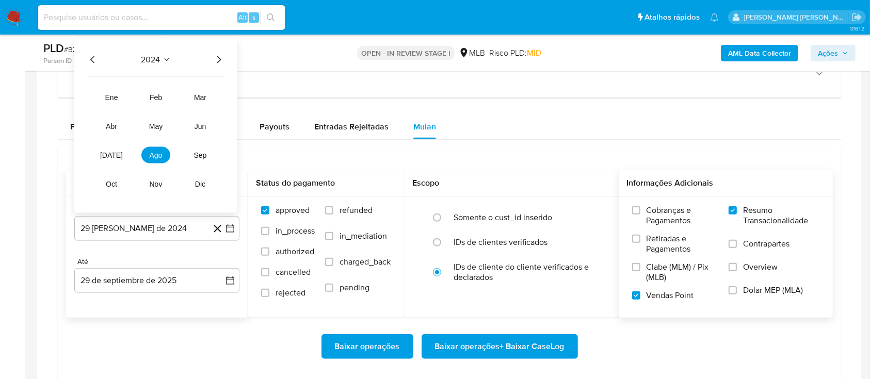
click at [210, 60] on div "2024" at bounding box center [156, 60] width 138 height 12
click at [219, 62] on icon "Año siguiente" at bounding box center [219, 60] width 12 height 12
click at [159, 154] on span "ago" at bounding box center [156, 155] width 13 height 8
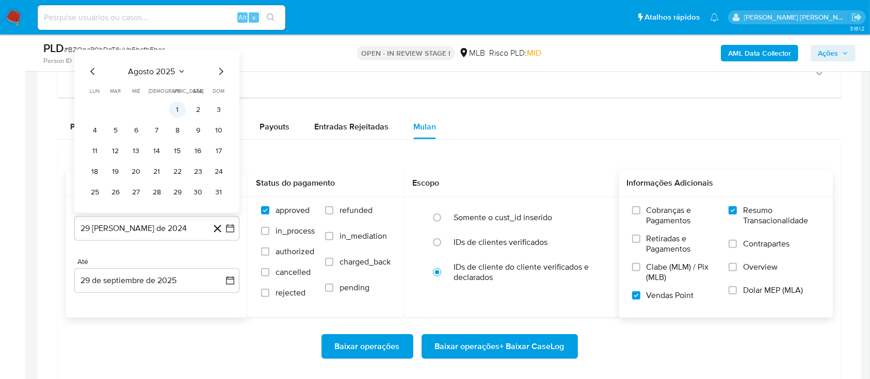
click at [175, 108] on button "1" at bounding box center [177, 110] width 17 height 17
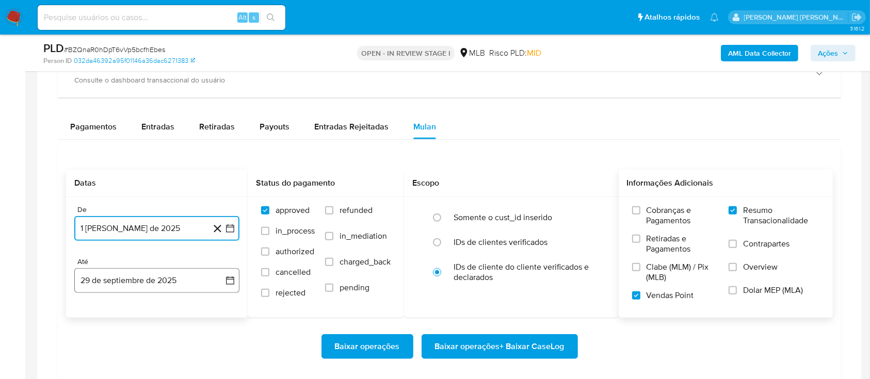
click at [179, 278] on button "29 de septiembre de 2025" at bounding box center [156, 280] width 165 height 25
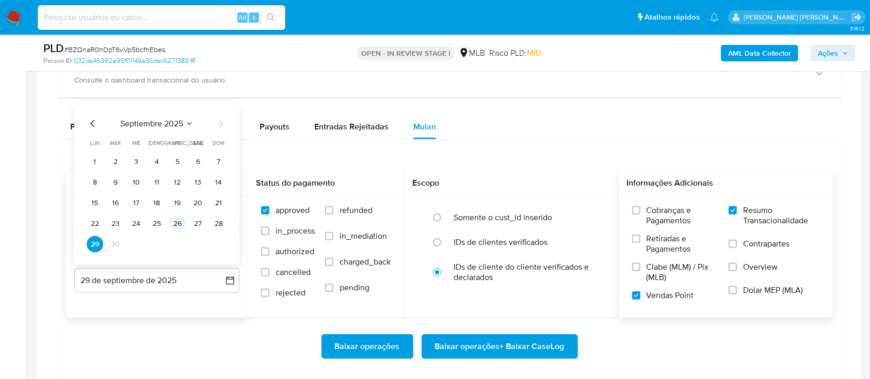
click at [182, 225] on button "26" at bounding box center [177, 224] width 17 height 17
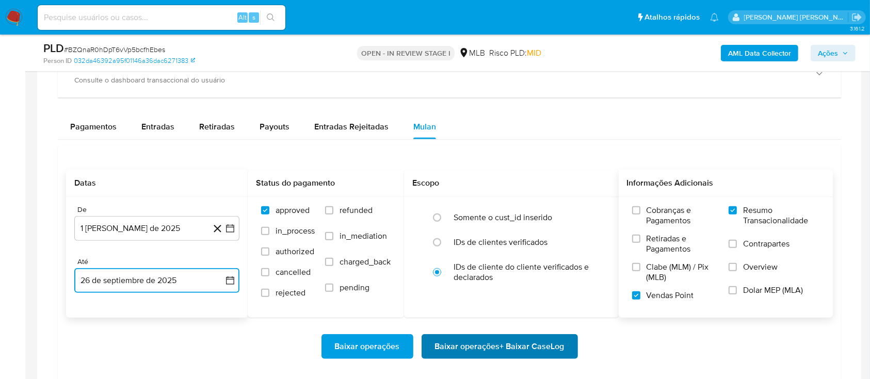
click at [535, 345] on span "Baixar operações + Baixar CaseLog" at bounding box center [499, 346] width 129 height 23
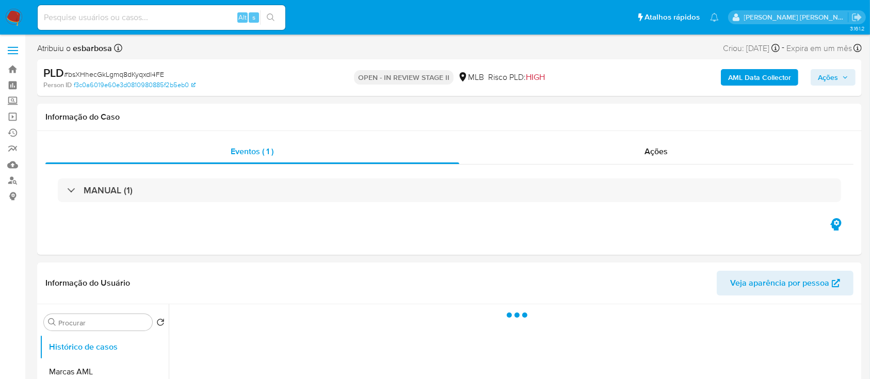
select select "10"
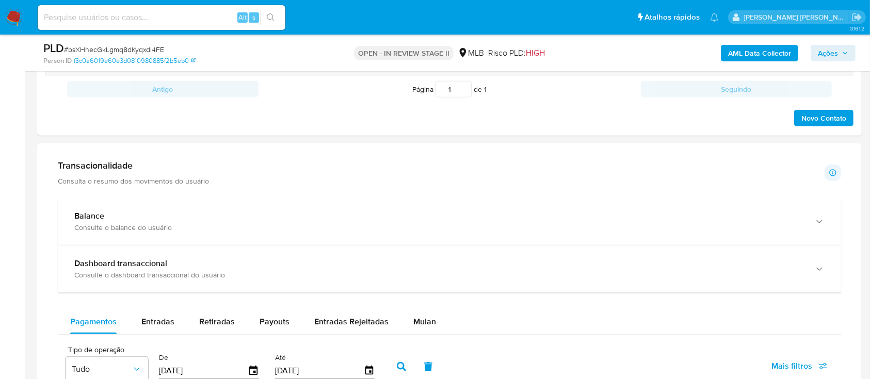
scroll to position [756, 0]
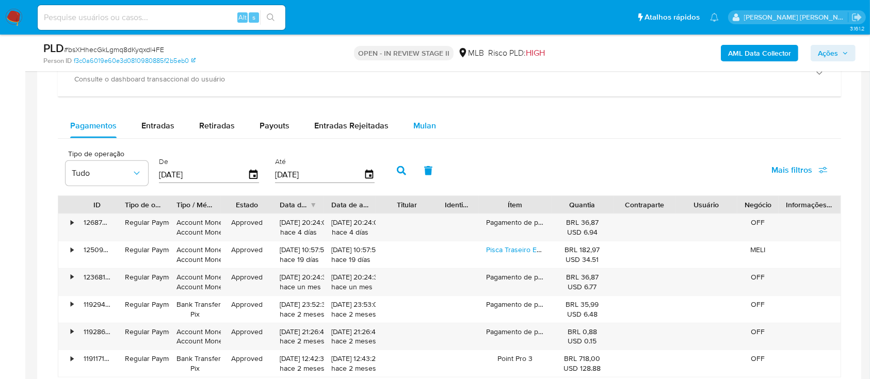
click at [417, 129] on span "Mulan" at bounding box center [424, 126] width 23 height 12
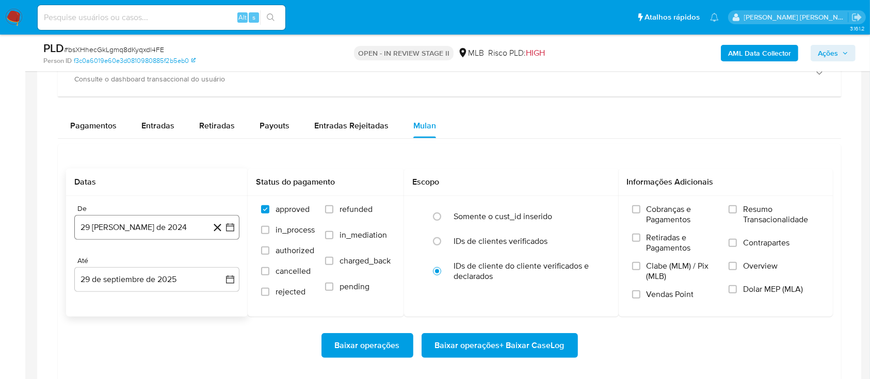
click at [140, 219] on button "29 [PERSON_NAME] de 2024" at bounding box center [156, 227] width 165 height 25
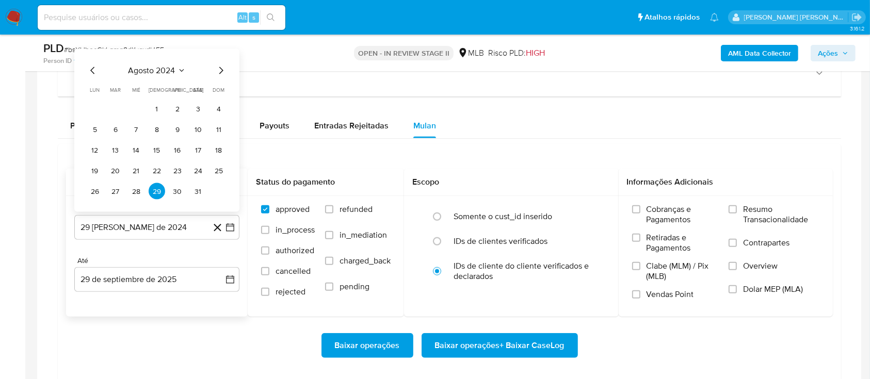
click at [159, 67] on span "agosto 2024" at bounding box center [151, 71] width 47 height 10
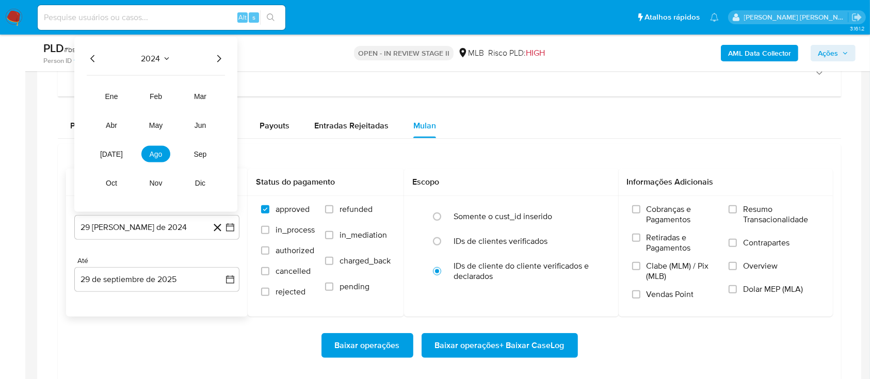
click at [218, 56] on icon "Año siguiente" at bounding box center [219, 58] width 4 height 7
click at [165, 154] on button "ago" at bounding box center [155, 154] width 29 height 17
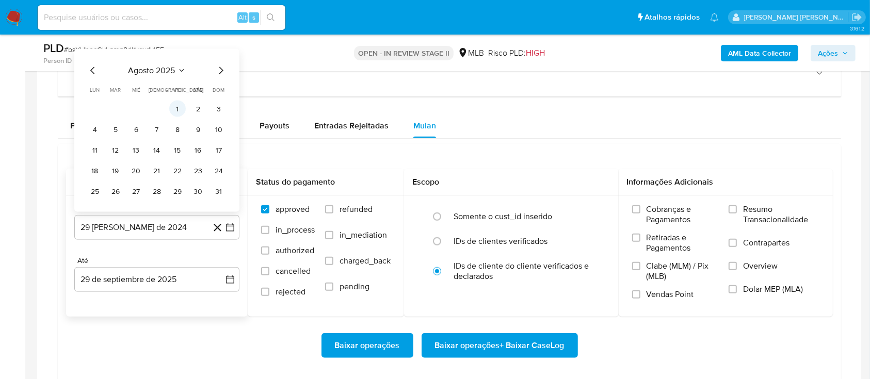
click at [180, 109] on button "1" at bounding box center [177, 109] width 17 height 17
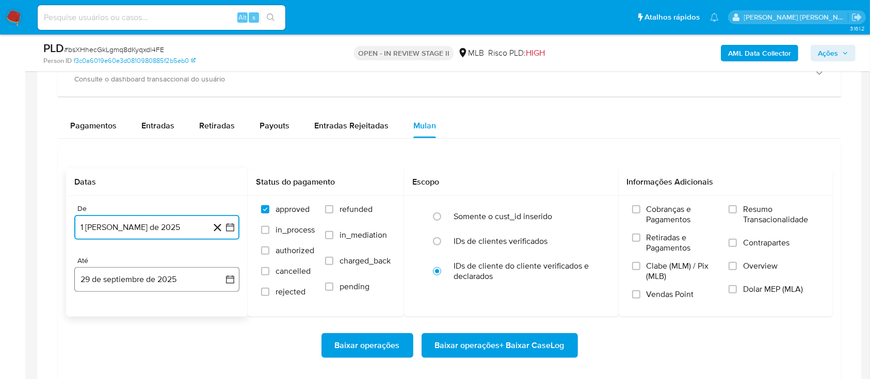
click at [179, 280] on button "29 de septiembre de 2025" at bounding box center [156, 279] width 165 height 25
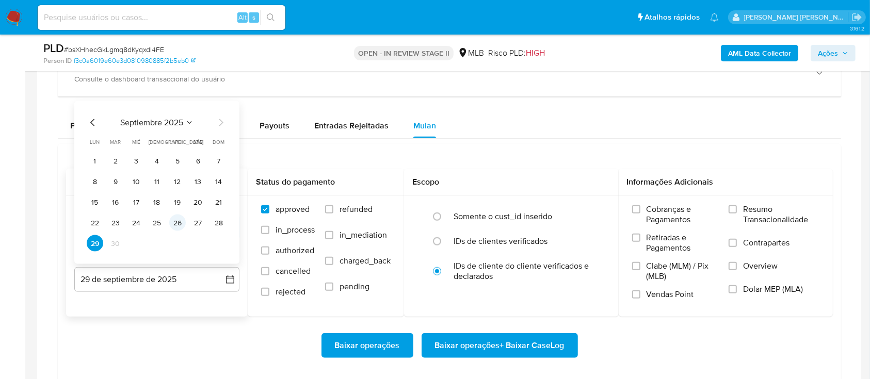
click at [176, 224] on button "26" at bounding box center [177, 223] width 17 height 17
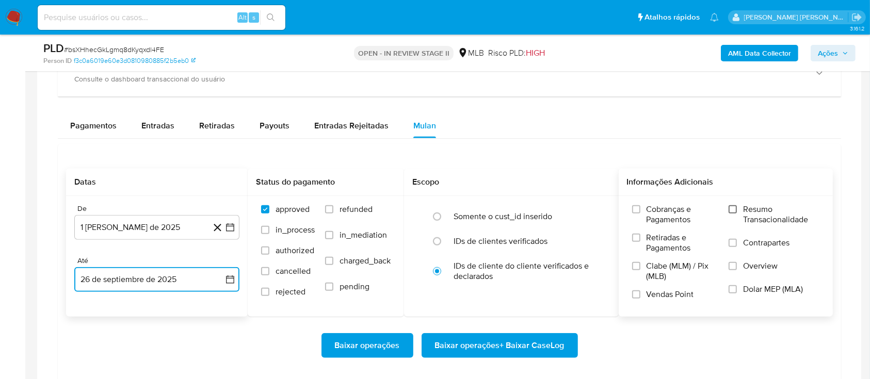
click at [730, 209] on input "Resumo Transacionalidade" at bounding box center [732, 209] width 8 height 8
drag, startPoint x: 639, startPoint y: 291, endPoint x: 578, endPoint y: 312, distance: 64.3
click at [636, 293] on input "Vendas Point" at bounding box center [636, 294] width 8 height 8
click at [475, 347] on span "Baixar operações + Baixar CaseLog" at bounding box center [499, 345] width 129 height 23
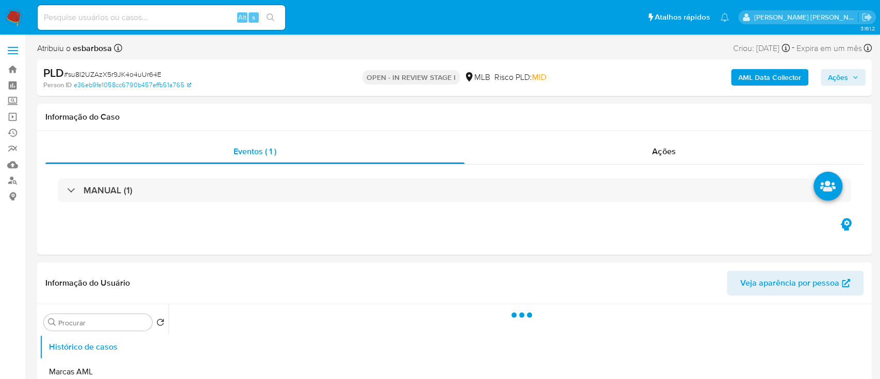
select select "10"
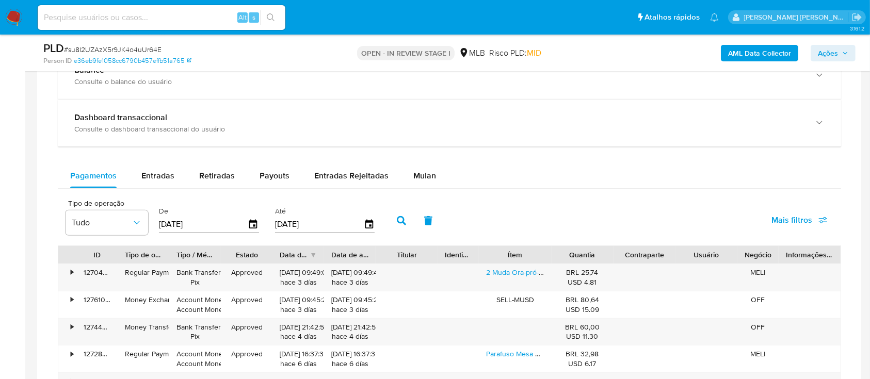
scroll to position [825, 0]
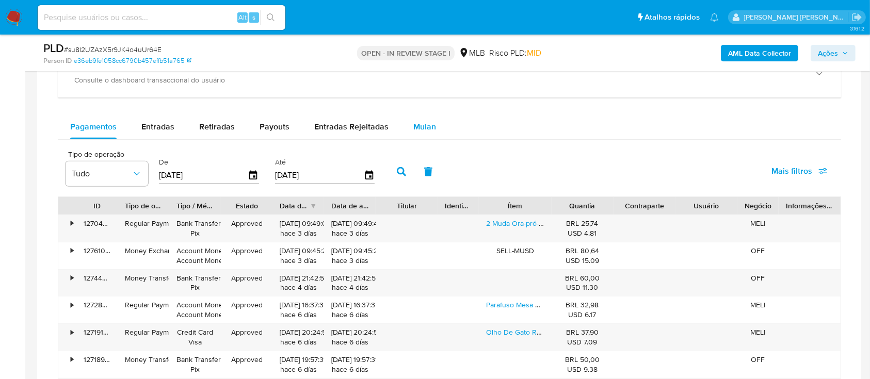
click at [429, 130] on span "Mulan" at bounding box center [424, 127] width 23 height 12
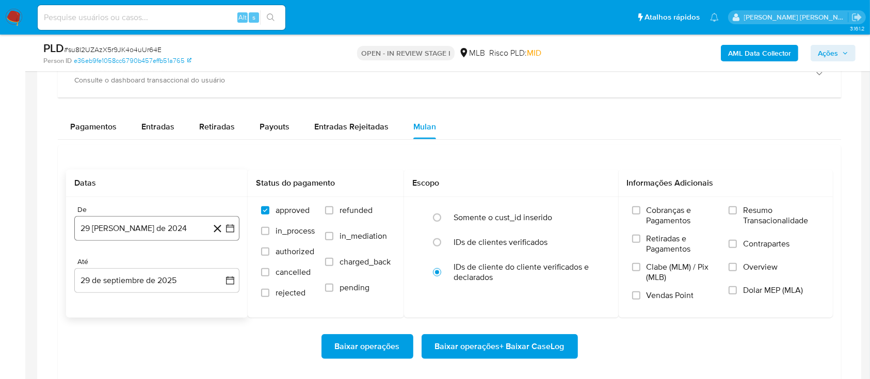
click at [137, 233] on button "29 [PERSON_NAME] de 2024" at bounding box center [156, 228] width 165 height 25
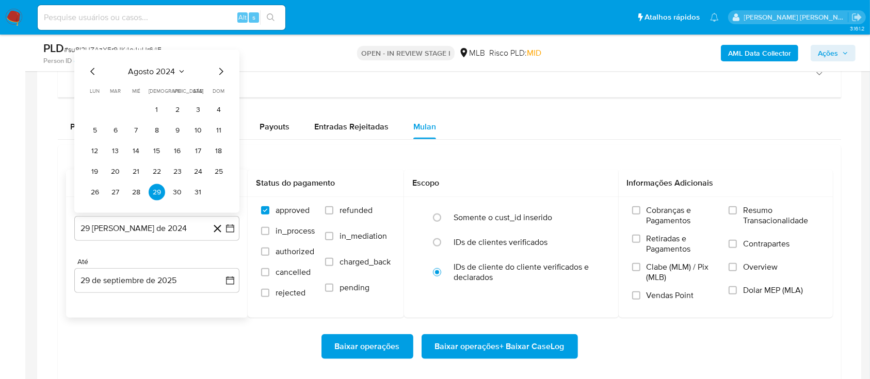
click at [159, 75] on span "agosto 2024" at bounding box center [151, 72] width 47 height 10
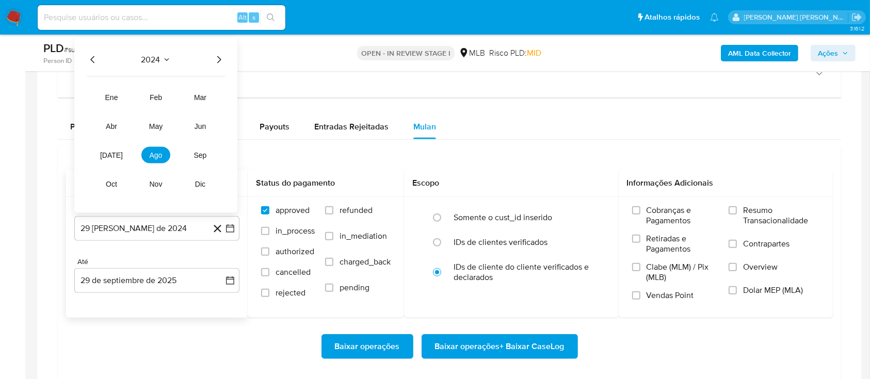
click at [215, 63] on icon "Año siguiente" at bounding box center [219, 60] width 12 height 12
click at [157, 155] on span "ago" at bounding box center [156, 155] width 13 height 8
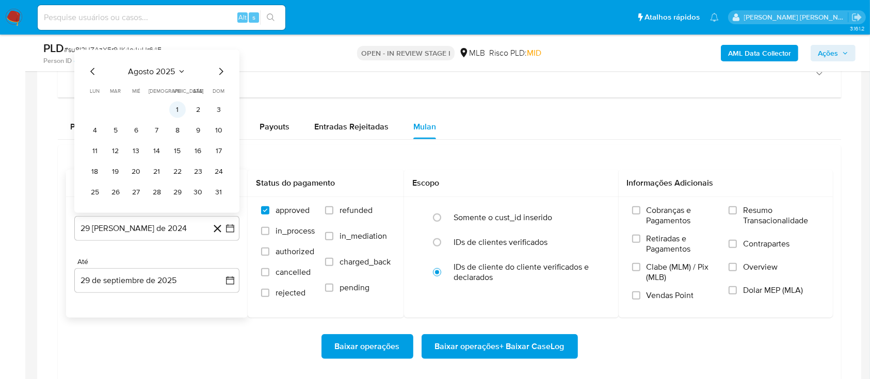
click at [175, 109] on button "1" at bounding box center [177, 110] width 17 height 17
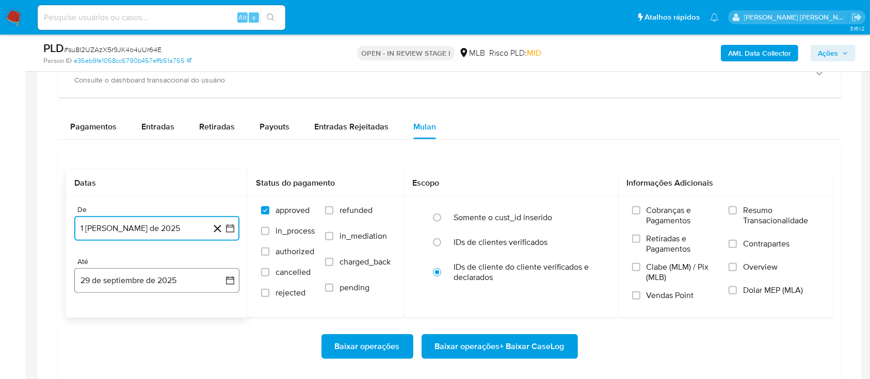
drag, startPoint x: 161, startPoint y: 283, endPoint x: 160, endPoint y: 271, distance: 12.4
click at [161, 283] on button "29 de septiembre de 2025" at bounding box center [156, 280] width 165 height 25
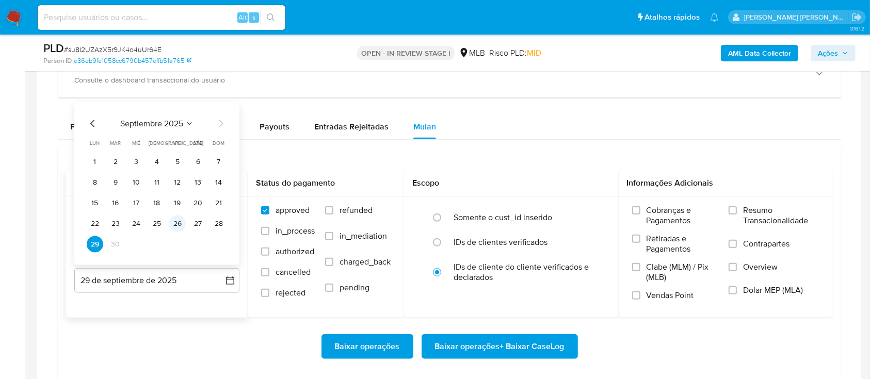
click at [181, 225] on button "26" at bounding box center [177, 224] width 17 height 17
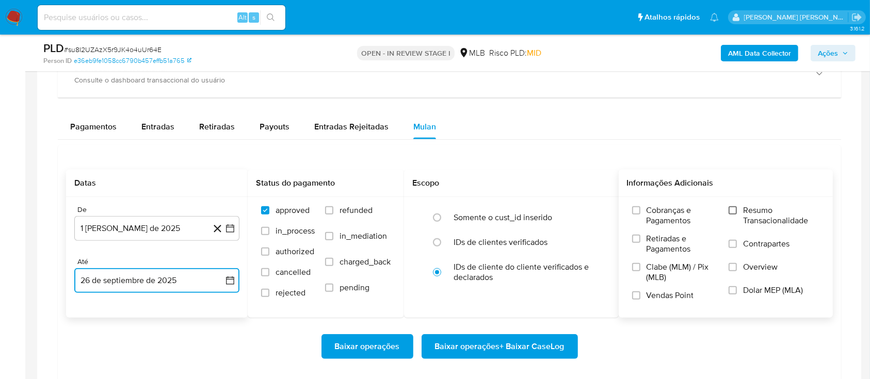
click at [732, 214] on input "Resumo Transacionalidade" at bounding box center [732, 210] width 8 height 8
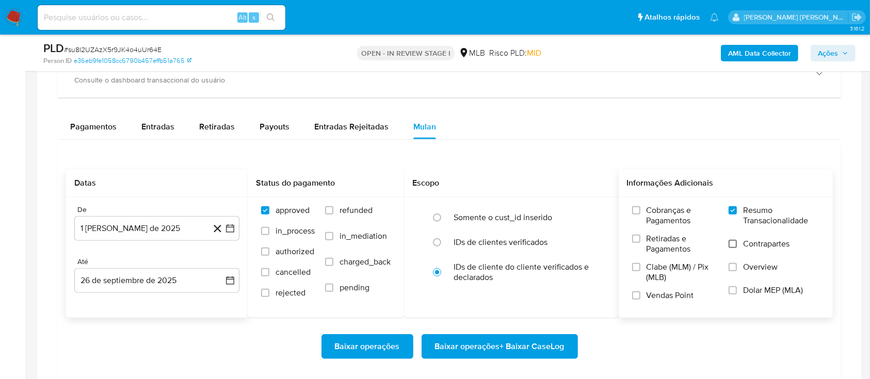
click at [731, 247] on input "Contrapartes" at bounding box center [732, 244] width 8 height 8
click at [640, 291] on span at bounding box center [636, 295] width 8 height 8
click at [640, 291] on input "Vendas Point" at bounding box center [636, 295] width 8 height 8
click at [503, 342] on span "Baixar operações + Baixar CaseLog" at bounding box center [499, 346] width 129 height 23
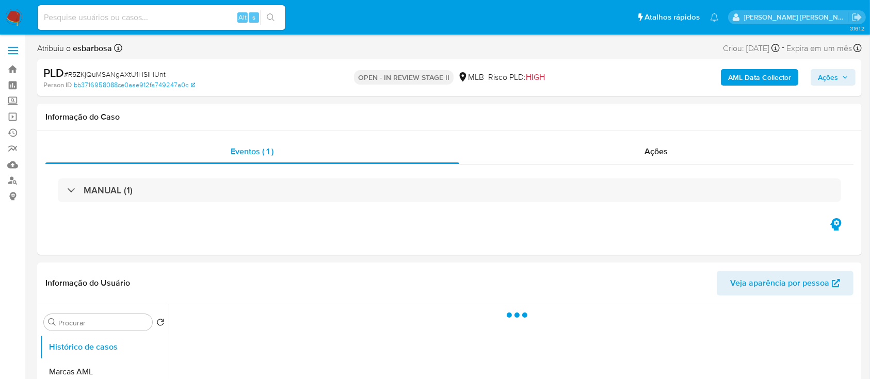
select select "10"
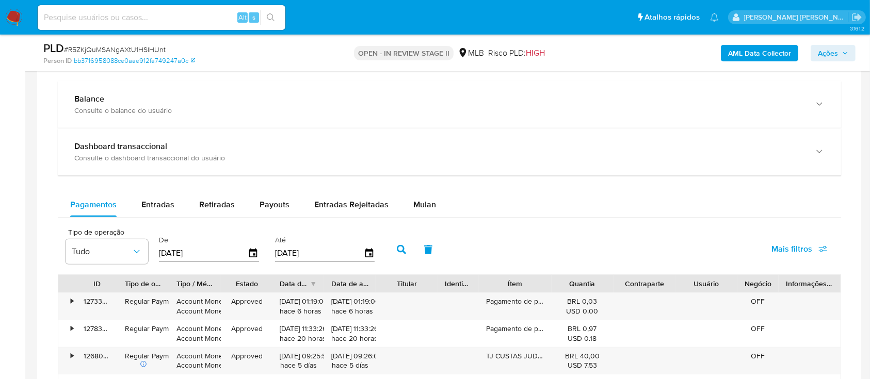
scroll to position [756, 0]
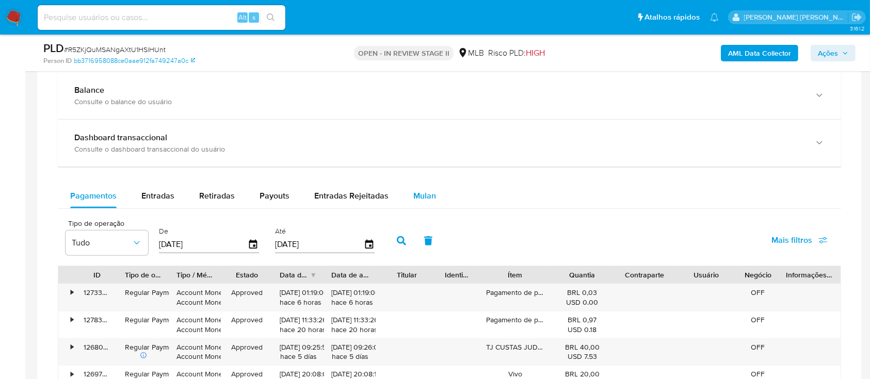
click at [421, 193] on span "Mulan" at bounding box center [424, 196] width 23 height 12
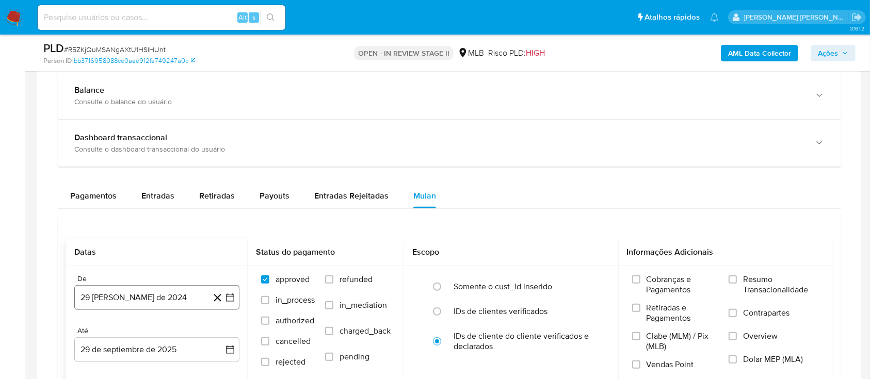
click at [153, 295] on button "29 [PERSON_NAME] de 2024" at bounding box center [156, 297] width 165 height 25
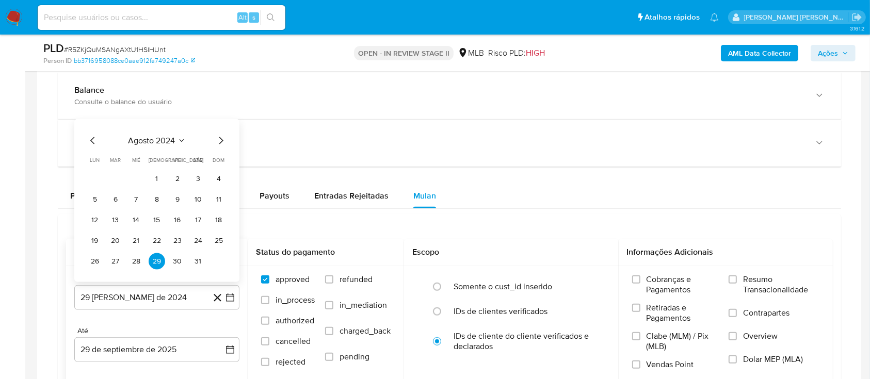
click at [164, 136] on span "agosto 2024" at bounding box center [151, 141] width 47 height 10
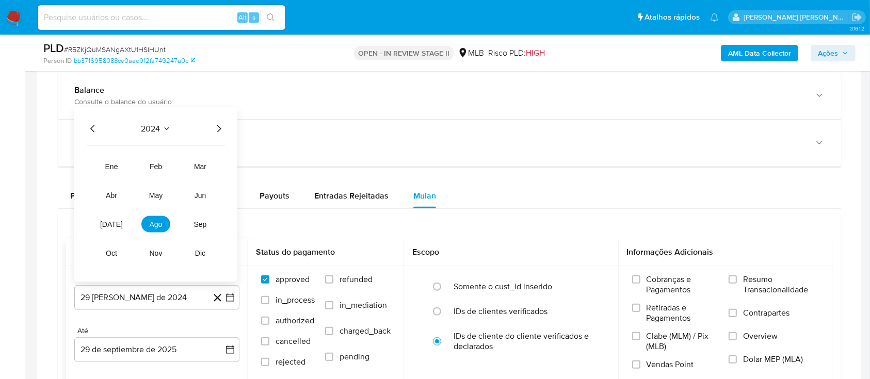
click at [216, 132] on icon "Año siguiente" at bounding box center [219, 129] width 12 height 12
click at [155, 222] on span "ago" at bounding box center [156, 224] width 13 height 8
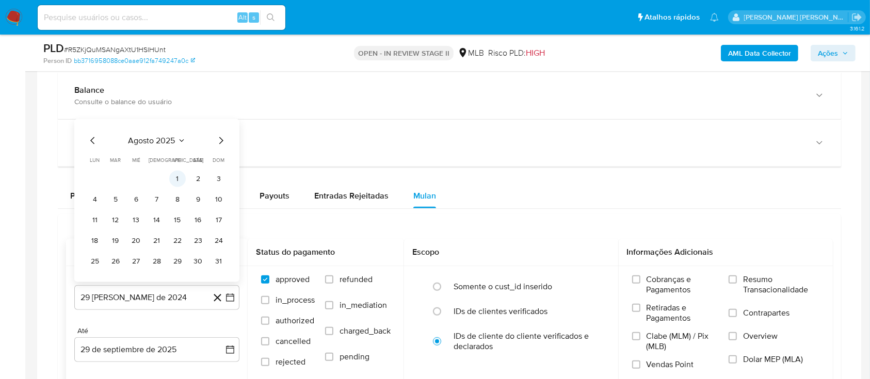
click at [178, 183] on button "1" at bounding box center [177, 179] width 17 height 17
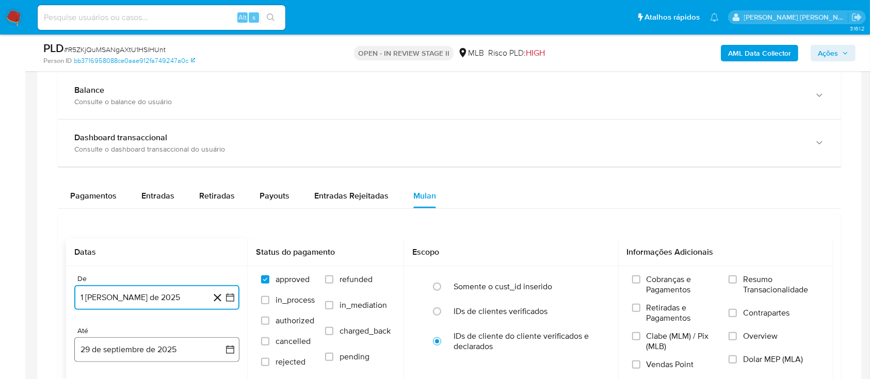
click at [166, 349] on button "29 de septiembre de 2025" at bounding box center [156, 349] width 165 height 25
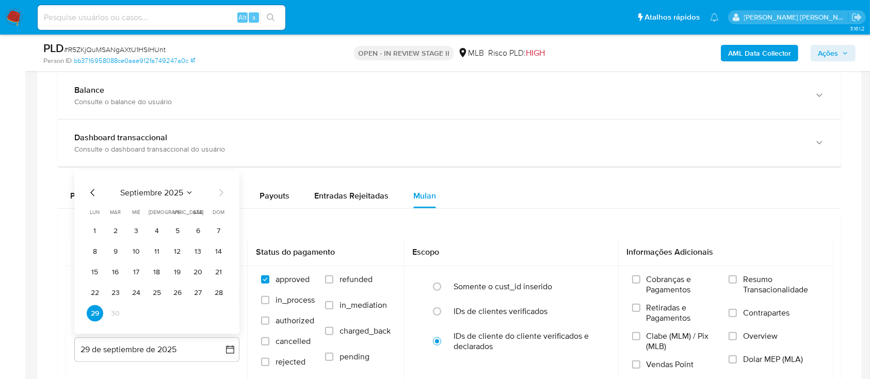
click at [181, 287] on button "26" at bounding box center [177, 293] width 17 height 17
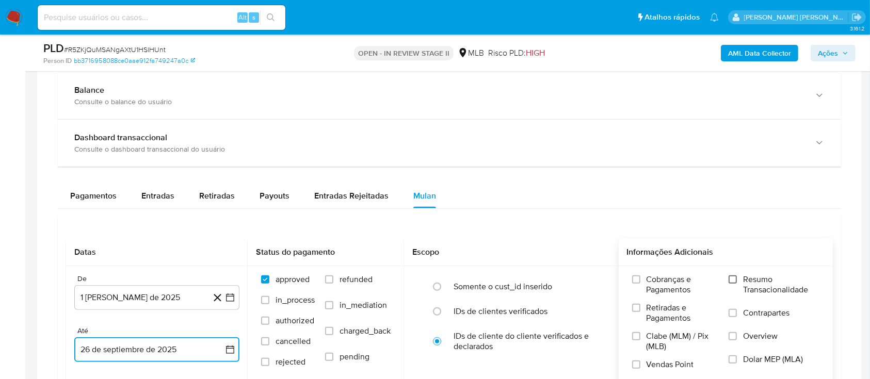
click at [733, 279] on input "Resumo Transacionalidade" at bounding box center [732, 279] width 8 height 8
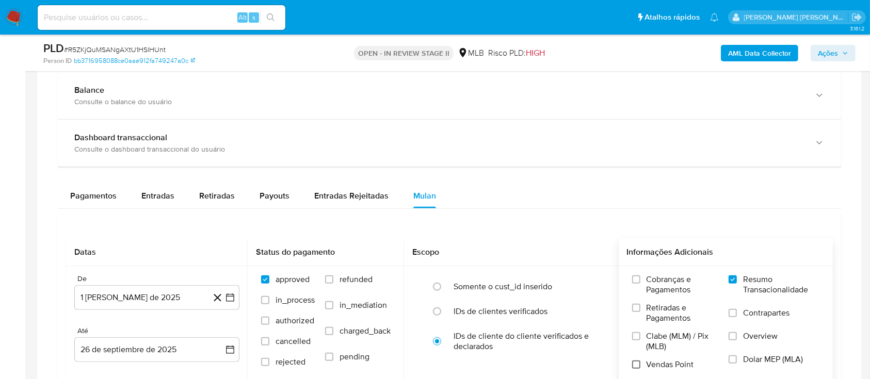
click at [632, 364] on input "Vendas Point" at bounding box center [636, 365] width 8 height 8
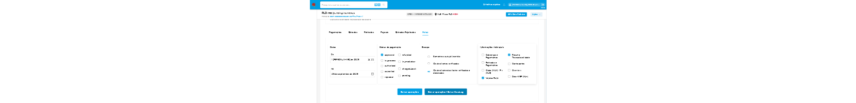
scroll to position [894, 0]
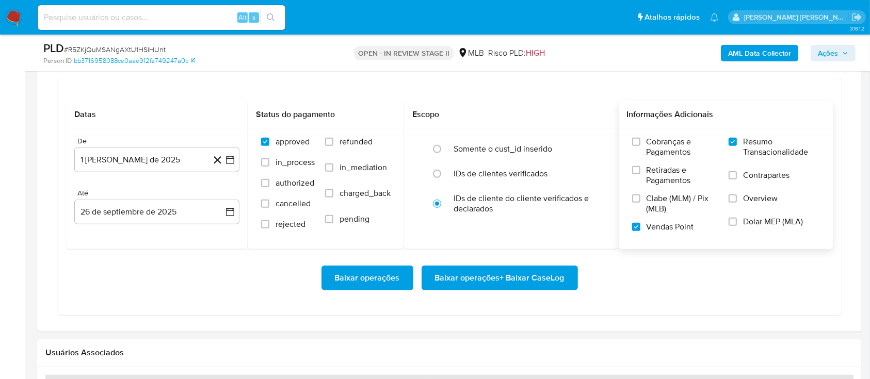
click at [431, 269] on button "Baixar operações + Baixar CaseLog" at bounding box center [499, 278] width 156 height 25
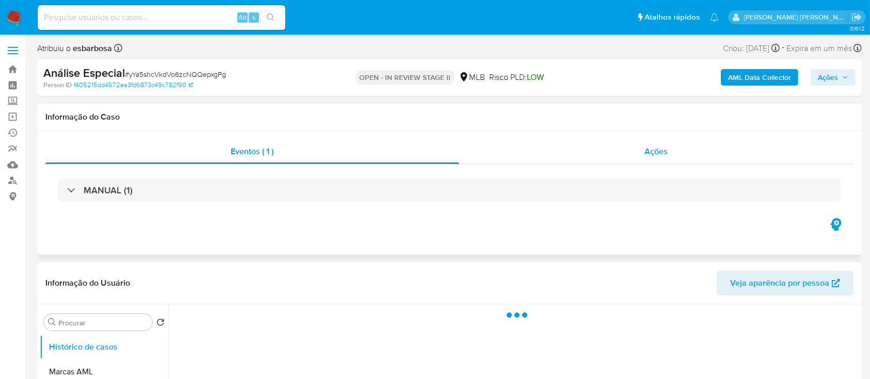
select select "10"
click at [543, 156] on div "Ações" at bounding box center [656, 151] width 394 height 25
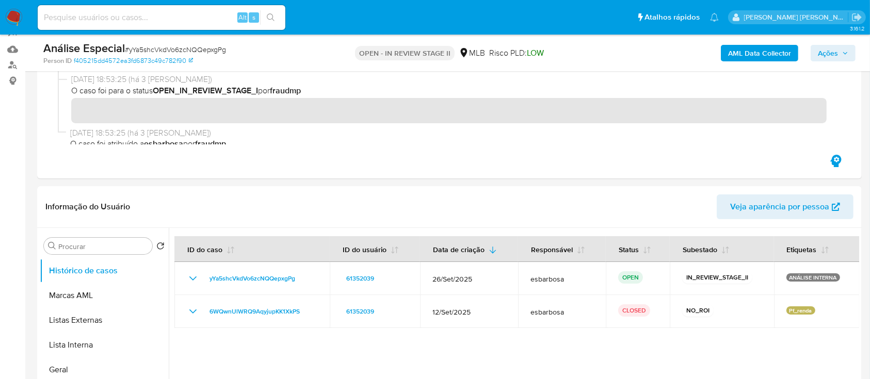
scroll to position [137, 0]
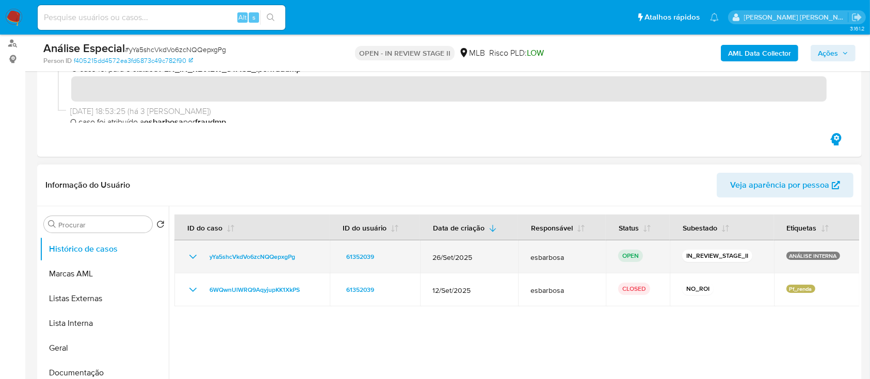
click at [190, 255] on icon "Mostrar/Ocultar" at bounding box center [192, 257] width 7 height 4
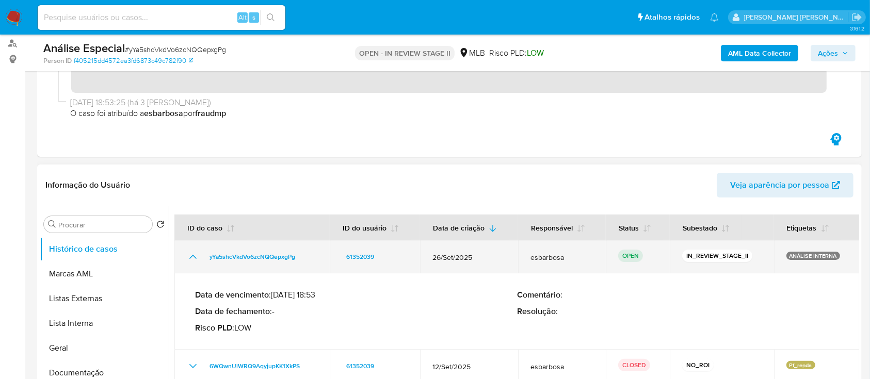
click at [193, 262] on icon "Mostrar/Ocultar" at bounding box center [193, 257] width 12 height 12
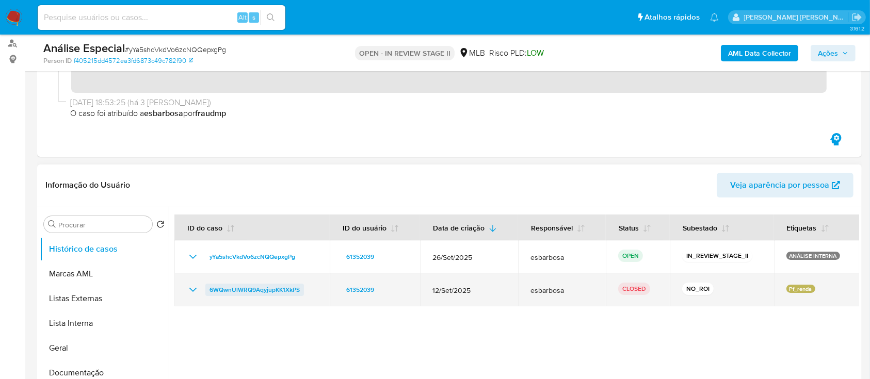
click at [260, 291] on span "6WQwnUlWRQ9AqyjupKK1XkPS" at bounding box center [254, 290] width 90 height 12
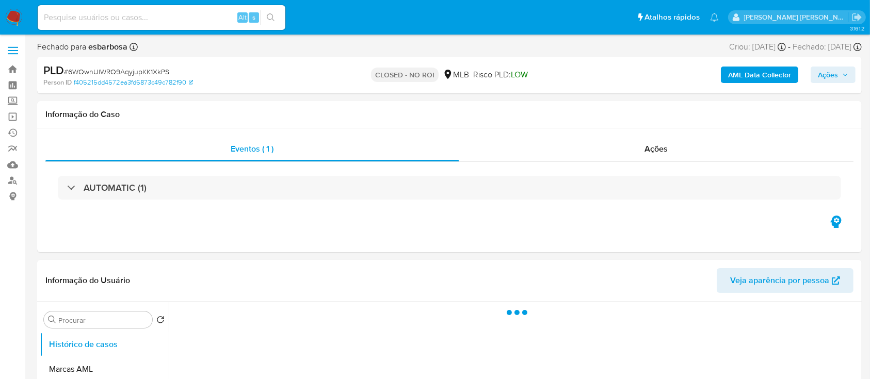
select select "10"
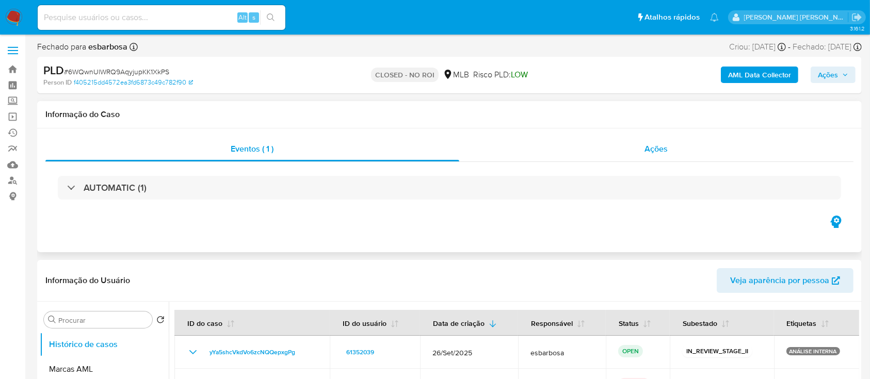
click at [565, 149] on div "Ações" at bounding box center [656, 149] width 394 height 25
